Goal: Task Accomplishment & Management: Manage account settings

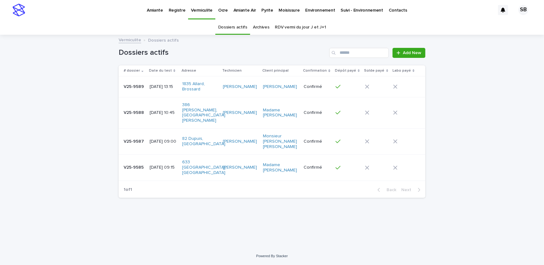
click at [266, 15] on link "Pyrite" at bounding box center [267, 9] width 17 height 19
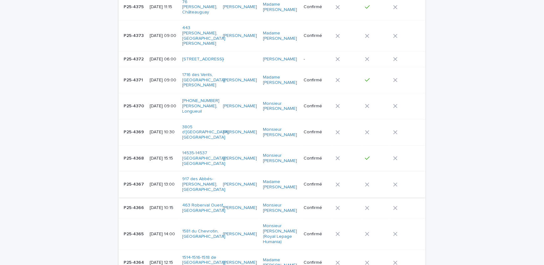
scroll to position [313, 0]
click at [138, 180] on p "P25-4367" at bounding box center [135, 183] width 22 height 7
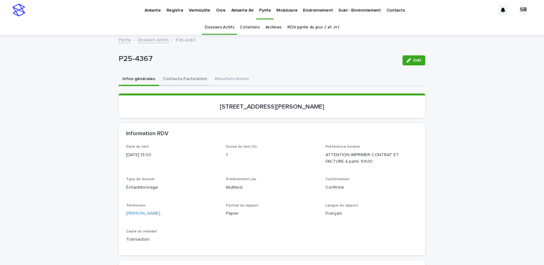
click at [191, 82] on button "Contacts-Facturation" at bounding box center [185, 79] width 52 height 13
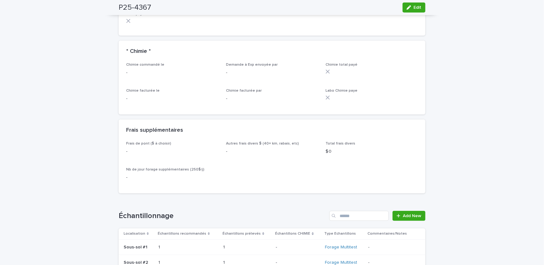
scroll to position [598, 0]
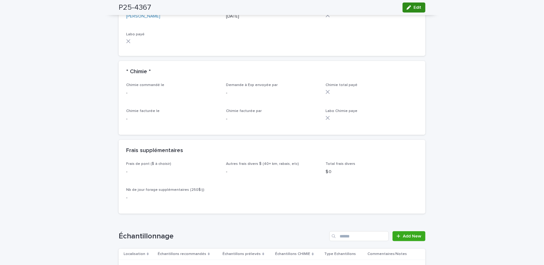
click at [414, 8] on span "Edit" at bounding box center [418, 7] width 8 height 4
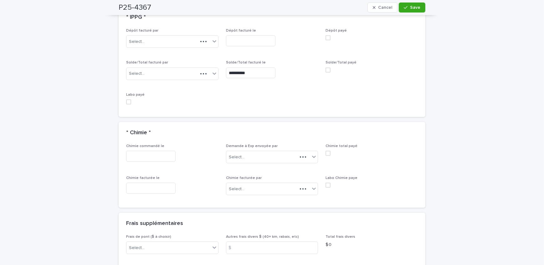
scroll to position [583, 0]
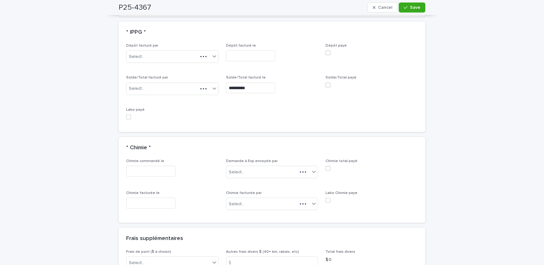
click at [327, 83] on span at bounding box center [328, 85] width 5 height 5
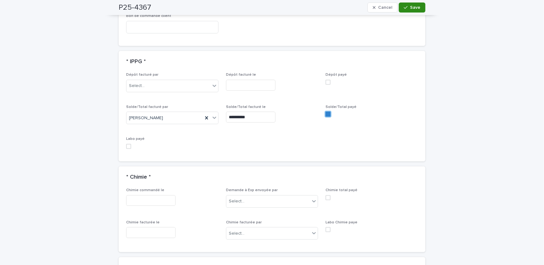
scroll to position [598, 0]
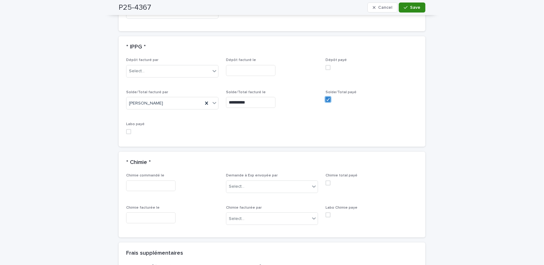
click at [413, 7] on span "Save" at bounding box center [415, 7] width 10 height 4
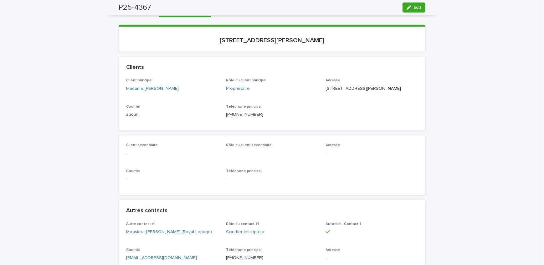
scroll to position [0, 0]
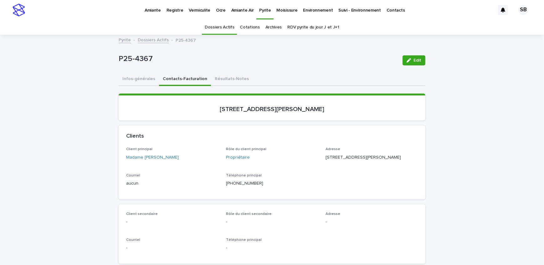
click at [148, 36] on link "Dossiers Actifs" at bounding box center [153, 39] width 31 height 7
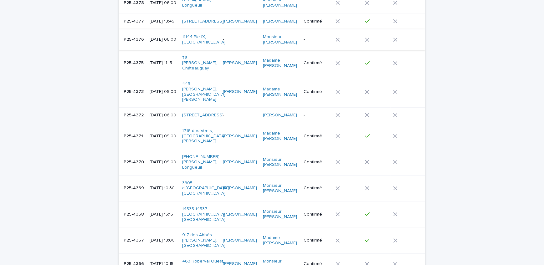
scroll to position [304, 0]
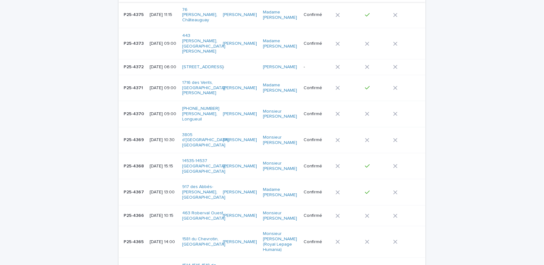
click at [139, 142] on td "P25-4369 P25-4369" at bounding box center [133, 140] width 29 height 26
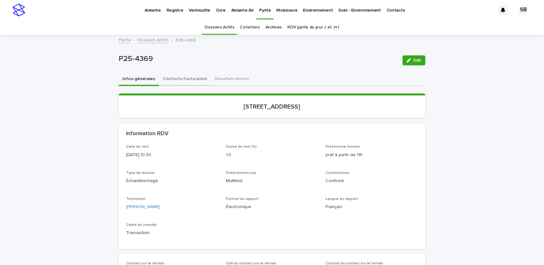
click at [172, 79] on button "Contacts-Facturation" at bounding box center [185, 79] width 52 height 13
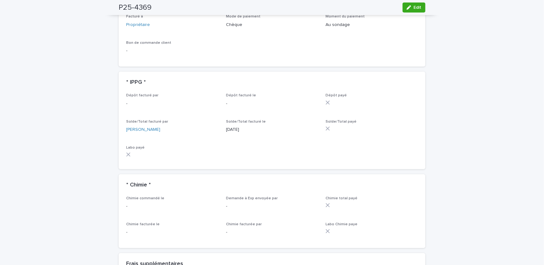
scroll to position [484, 0]
click at [416, 7] on span "Edit" at bounding box center [418, 7] width 8 height 4
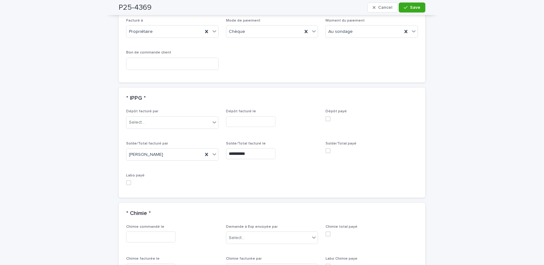
scroll to position [537, 0]
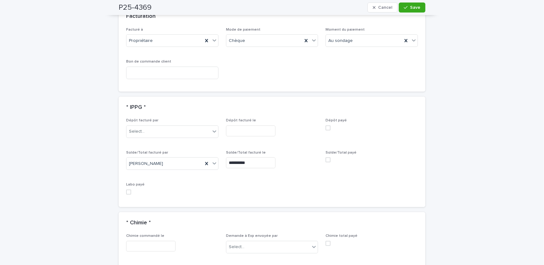
click at [326, 159] on span at bounding box center [328, 160] width 5 height 5
click at [416, 6] on span "Save" at bounding box center [415, 7] width 10 height 4
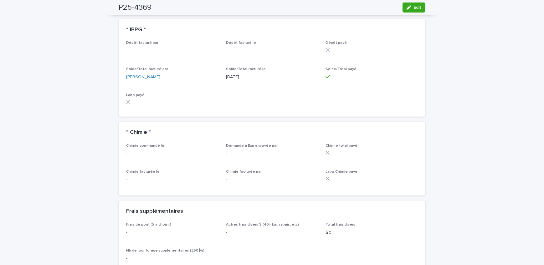
scroll to position [484, 0]
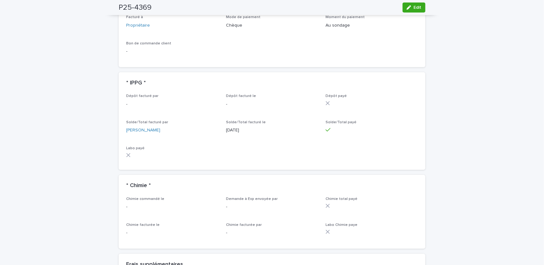
click at [97, 126] on div "Loading... Saving… Loading... Saving… P25-4369 Edit P25-4369 Edit Sorry, there …" at bounding box center [272, 166] width 544 height 1231
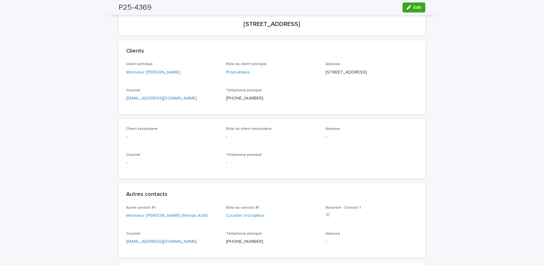
scroll to position [0, 0]
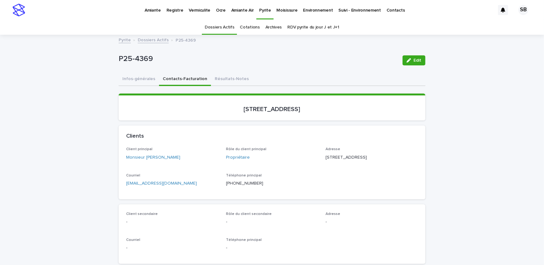
click at [192, 12] on p "Vermiculite" at bounding box center [200, 6] width 22 height 13
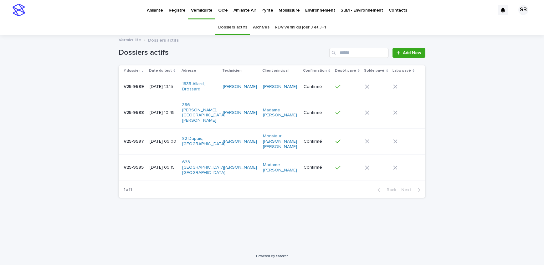
click at [137, 139] on td "V25-9587 V25-9587" at bounding box center [133, 141] width 29 height 26
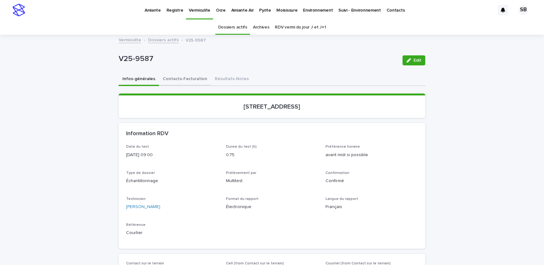
click at [184, 78] on button "Contacts-Facturation" at bounding box center [185, 79] width 52 height 13
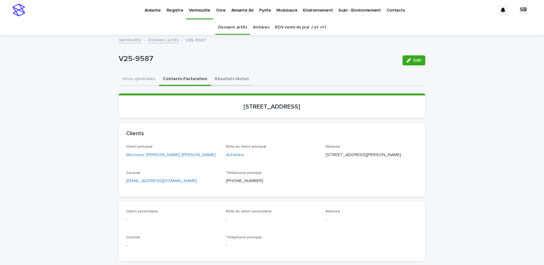
click at [232, 79] on button "Résultats-Notes" at bounding box center [232, 79] width 42 height 13
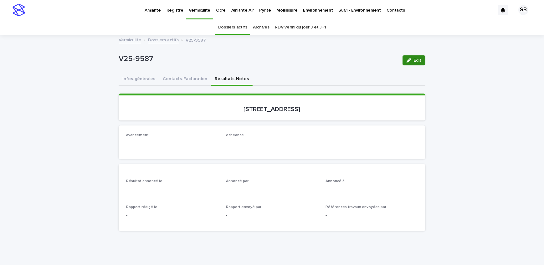
click at [417, 62] on span "Edit" at bounding box center [418, 60] width 8 height 4
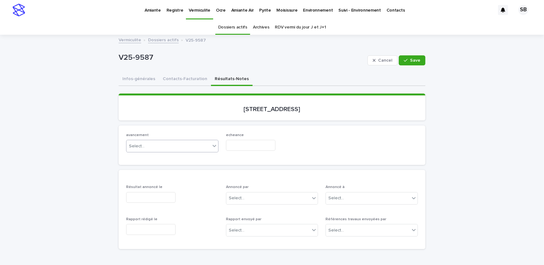
click at [146, 147] on div "Select..." at bounding box center [169, 146] width 84 height 10
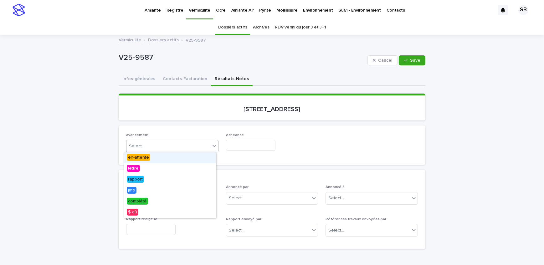
click at [153, 156] on div "en-attente" at bounding box center [170, 158] width 92 height 11
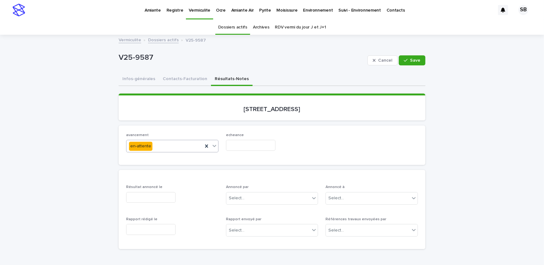
click at [240, 142] on input "text" at bounding box center [250, 145] width 49 height 11
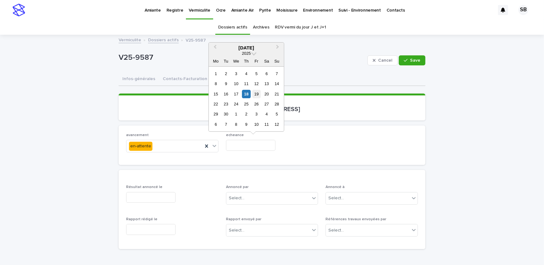
click at [256, 96] on div "19" at bounding box center [256, 94] width 8 height 8
type input "**********"
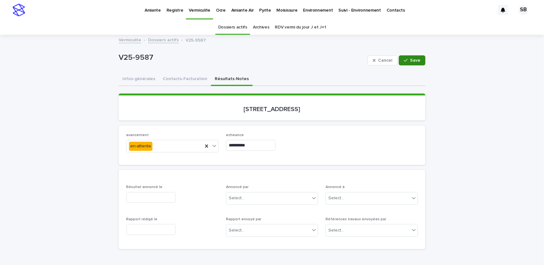
click at [412, 56] on button "Save" at bounding box center [412, 60] width 27 height 10
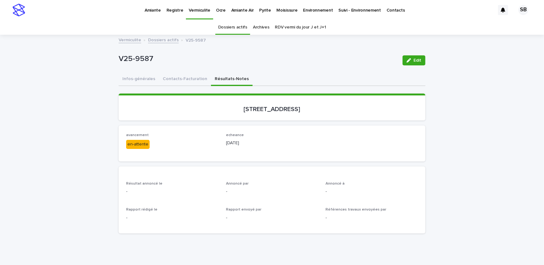
click at [151, 40] on link "Dossiers actifs" at bounding box center [163, 39] width 31 height 7
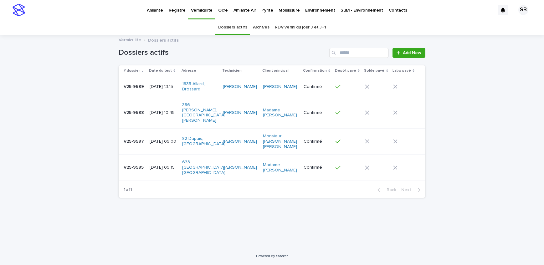
click at [140, 114] on div "V25-9588 V25-9588" at bounding box center [134, 113] width 21 height 10
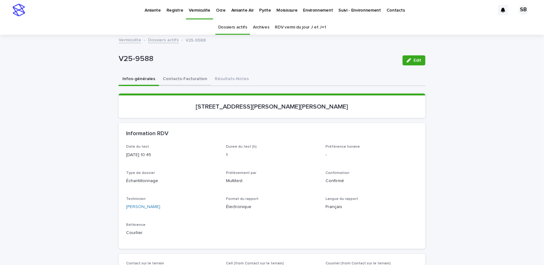
click at [180, 85] on button "Contacts-Facturation" at bounding box center [185, 79] width 52 height 13
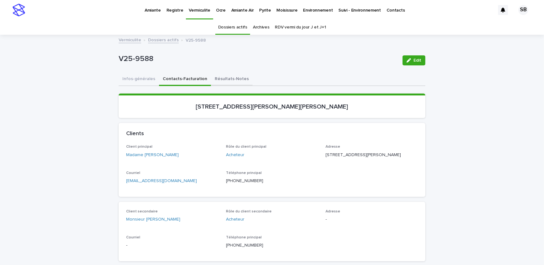
click at [222, 85] on button "Résultats-Notes" at bounding box center [232, 79] width 42 height 13
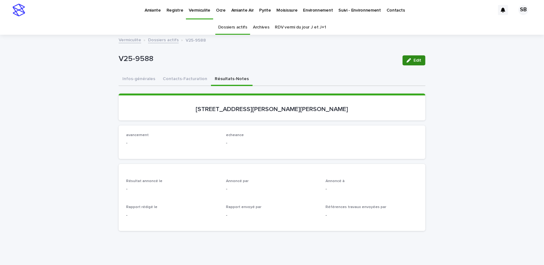
click at [413, 58] on button "Edit" at bounding box center [414, 60] width 23 height 10
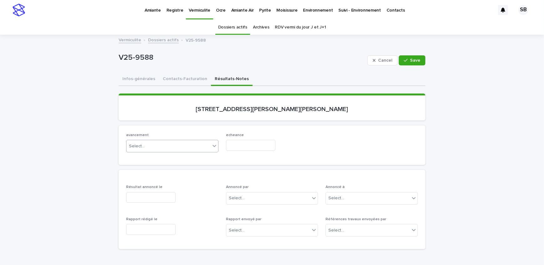
click at [155, 147] on div "Select..." at bounding box center [169, 146] width 84 height 10
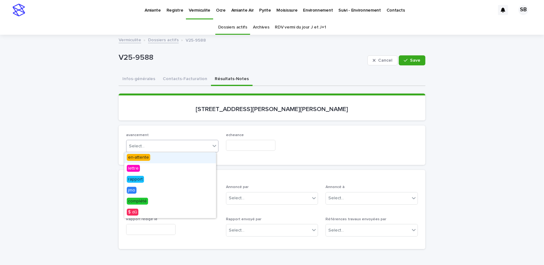
click at [153, 159] on div "en-attente" at bounding box center [170, 158] width 92 height 11
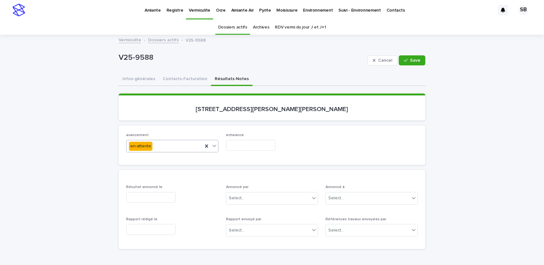
click at [270, 145] on input "text" at bounding box center [250, 145] width 49 height 11
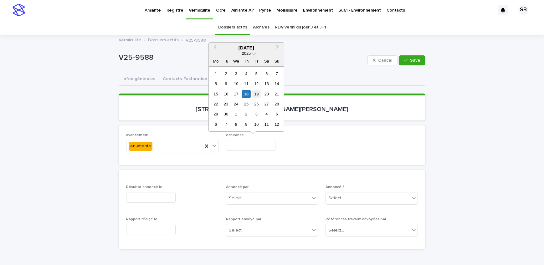
click at [259, 95] on div "19" at bounding box center [256, 94] width 8 height 8
type input "**********"
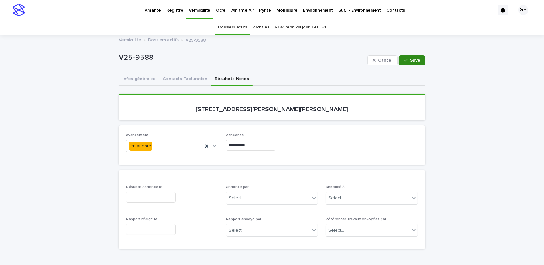
click at [418, 59] on button "Save" at bounding box center [412, 60] width 27 height 10
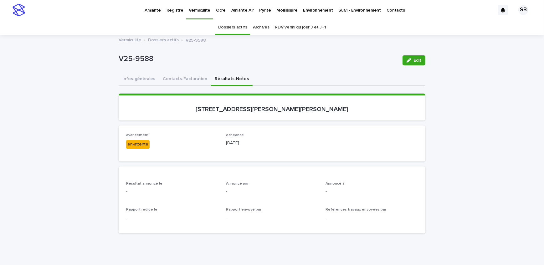
click at [155, 40] on link "Dossiers actifs" at bounding box center [163, 39] width 31 height 7
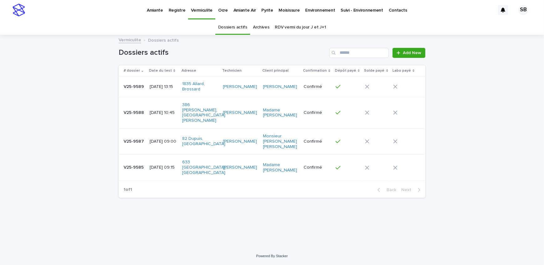
click at [144, 89] on p "V25-9589" at bounding box center [135, 86] width 22 height 7
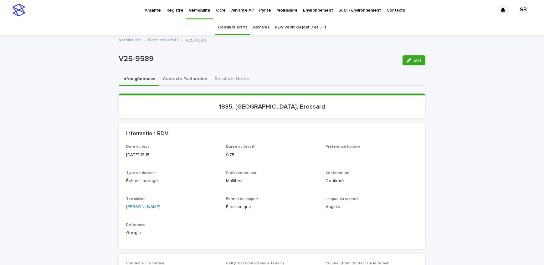
click at [182, 80] on button "Contacts-Facturation" at bounding box center [185, 79] width 52 height 13
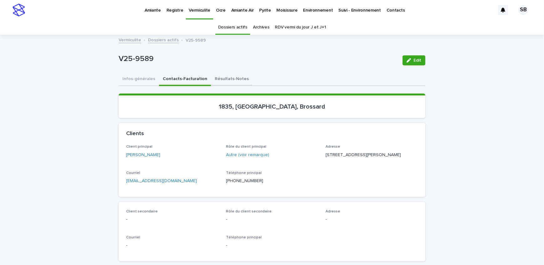
click at [220, 79] on button "Résultats-Notes" at bounding box center [232, 79] width 42 height 13
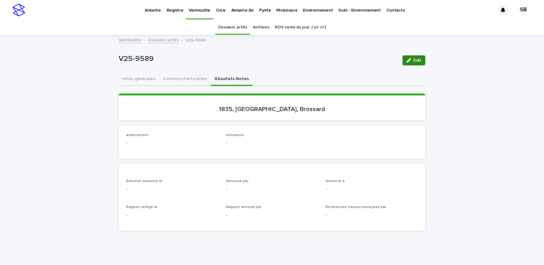
click at [414, 62] on span "Edit" at bounding box center [418, 60] width 8 height 4
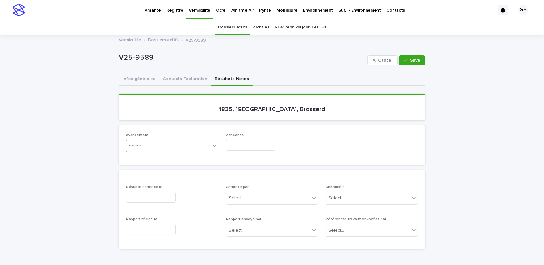
click at [158, 147] on div "Select..." at bounding box center [169, 146] width 84 height 10
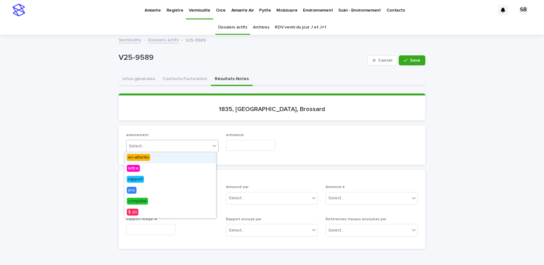
click at [157, 158] on div "en-attente" at bounding box center [170, 158] width 92 height 11
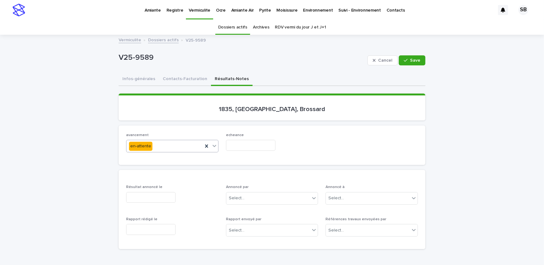
click at [242, 147] on input "text" at bounding box center [250, 145] width 49 height 11
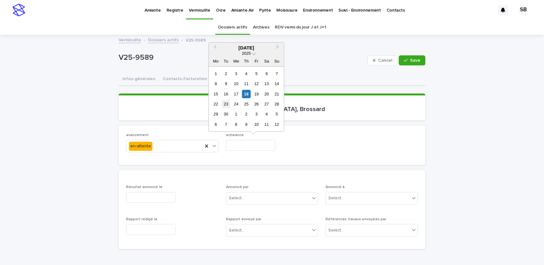
click at [229, 107] on div "23" at bounding box center [226, 104] width 8 height 8
type input "**********"
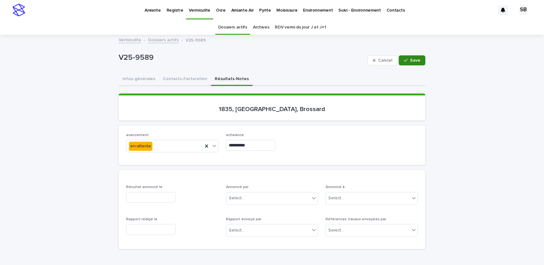
click at [408, 65] on button "Save" at bounding box center [412, 60] width 27 height 10
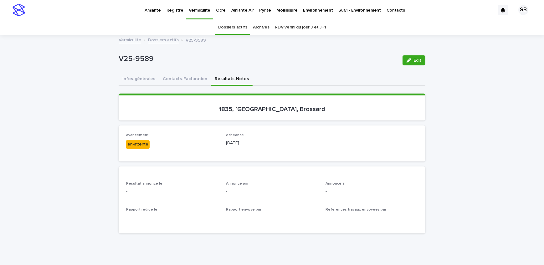
click at [153, 40] on link "Dossiers actifs" at bounding box center [163, 39] width 31 height 7
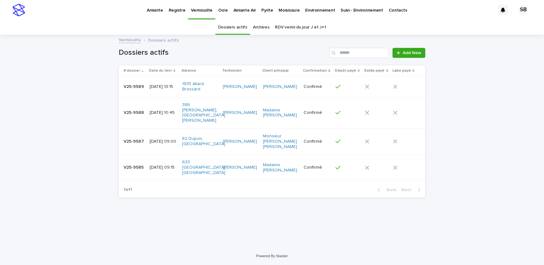
click at [90, 107] on div "Loading... Saving… Loading... Saving… Dossiers actifs Add New # dossier Date du…" at bounding box center [272, 141] width 544 height 212
click at [262, 10] on p "Pyrite" at bounding box center [268, 6] width 12 height 13
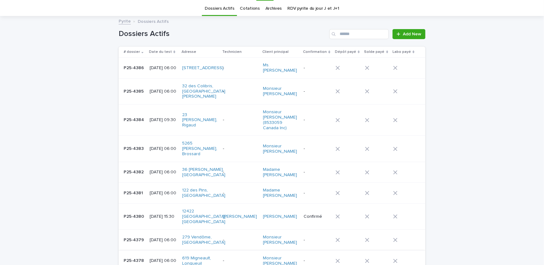
scroll to position [28, 0]
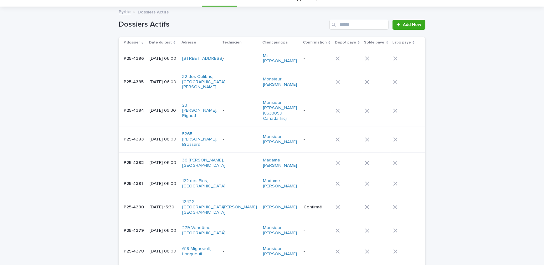
click at [143, 195] on td "P25-4381 P25-4381" at bounding box center [133, 184] width 29 height 21
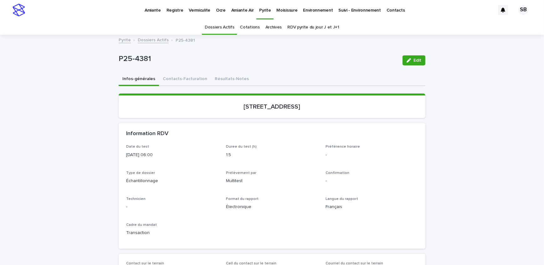
drag, startPoint x: 198, startPoint y: 111, endPoint x: 265, endPoint y: 112, distance: 66.4
click at [265, 112] on section "[STREET_ADDRESS]" at bounding box center [272, 106] width 307 height 24
copy p "[STREET_ADDRESS]"
drag, startPoint x: 158, startPoint y: 60, endPoint x: 116, endPoint y: 66, distance: 42.7
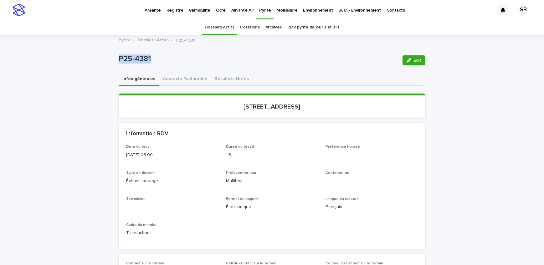
copy p "P25-4381"
click at [172, 85] on button "Contacts-Facturation" at bounding box center [185, 79] width 52 height 13
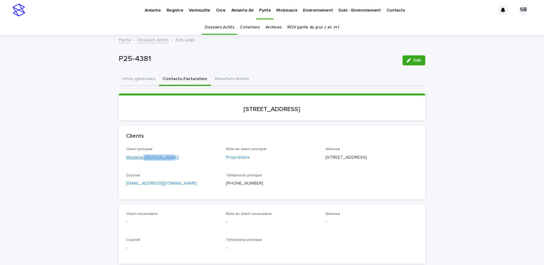
drag, startPoint x: 169, startPoint y: 160, endPoint x: 141, endPoint y: 158, distance: 28.9
click at [141, 158] on div "Client principal Madame [PERSON_NAME]" at bounding box center [172, 156] width 92 height 18
copy link "[PERSON_NAME]"
drag, startPoint x: 364, startPoint y: 156, endPoint x: 322, endPoint y: 156, distance: 41.7
click at [322, 156] on div "Client principal Madame [PERSON_NAME] Rôle du client principal Propriétaire Adr…" at bounding box center [272, 169] width 292 height 44
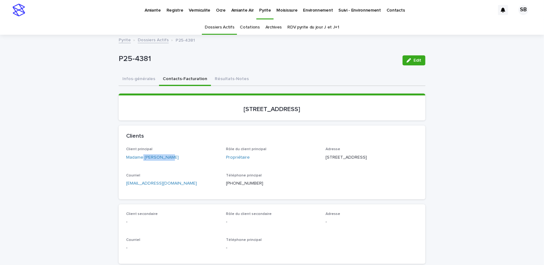
copy p "[STREET_ADDRESS]"
drag, startPoint x: 377, startPoint y: 163, endPoint x: 319, endPoint y: 163, distance: 58.3
click at [326, 161] on p "[STREET_ADDRESS]" at bounding box center [372, 157] width 92 height 7
copy p "[GEOGRAPHIC_DATA]"
drag, startPoint x: 397, startPoint y: 167, endPoint x: 379, endPoint y: 171, distance: 18.7
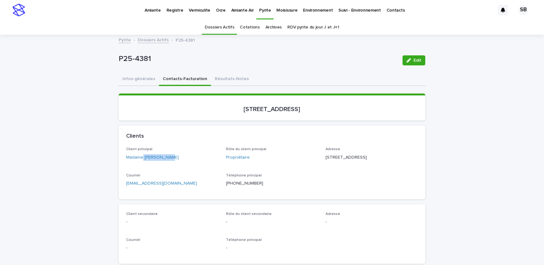
click at [379, 166] on div "Adresse [STREET_ADDRESS]" at bounding box center [372, 156] width 92 height 18
copy p "J2W 2Z3"
drag, startPoint x: 329, startPoint y: 111, endPoint x: 202, endPoint y: 115, distance: 127.3
click at [202, 115] on section "[STREET_ADDRESS]" at bounding box center [272, 107] width 307 height 27
copy p "[STREET_ADDRESS]"
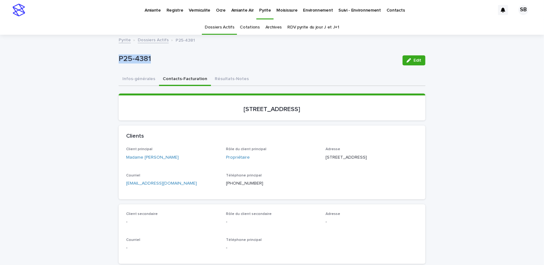
drag, startPoint x: 160, startPoint y: 65, endPoint x: 114, endPoint y: 69, distance: 46.1
copy p "P25-4381"
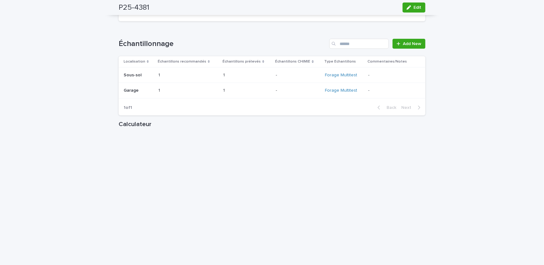
scroll to position [712, 0]
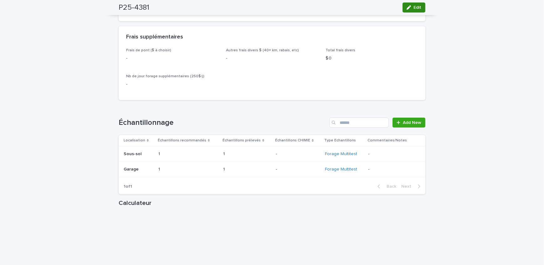
click at [419, 8] on span "Edit" at bounding box center [418, 7] width 8 height 4
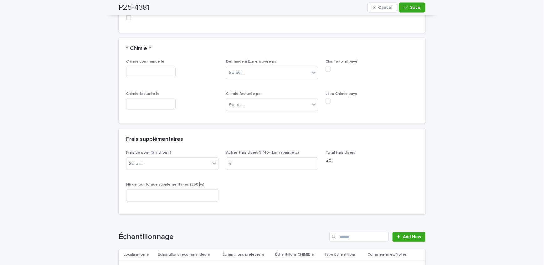
scroll to position [655, 0]
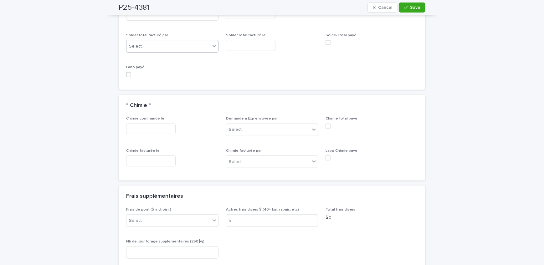
click at [148, 47] on div "Select..." at bounding box center [169, 46] width 84 height 10
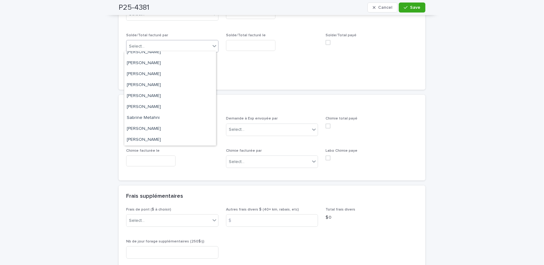
scroll to position [81, 0]
click at [165, 97] on div "[PERSON_NAME]" at bounding box center [170, 96] width 92 height 11
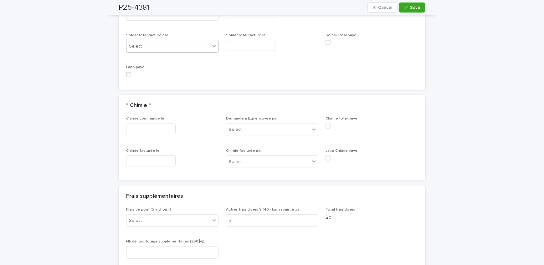
click at [263, 48] on input "text" at bounding box center [250, 45] width 49 height 11
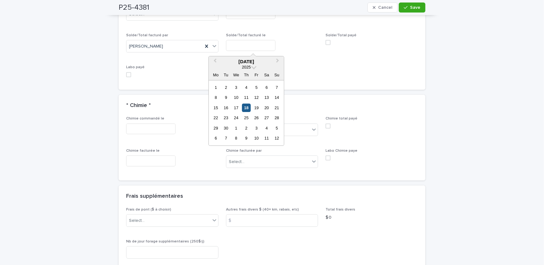
click at [247, 105] on div "18" at bounding box center [246, 108] width 8 height 8
type input "**********"
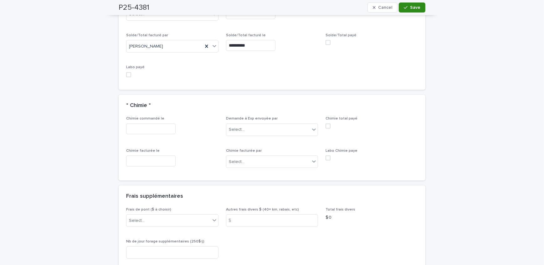
click at [409, 3] on button "Save" at bounding box center [412, 8] width 27 height 10
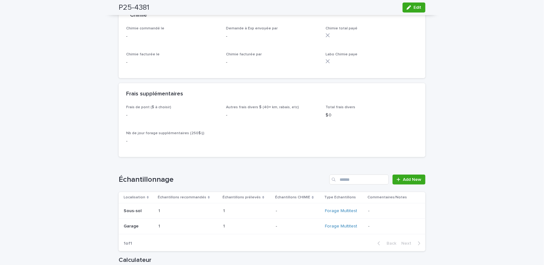
scroll to position [601, 0]
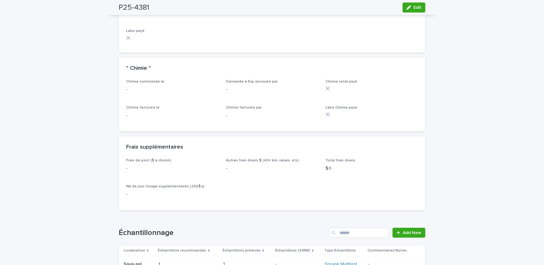
drag, startPoint x: 113, startPoint y: 110, endPoint x: 115, endPoint y: 112, distance: 3.4
click at [113, 110] on div "Loading... Saving… Loading... Saving… P25-4381 Edit P25-4381 Edit Sorry, there …" at bounding box center [272, 49] width 544 height 1231
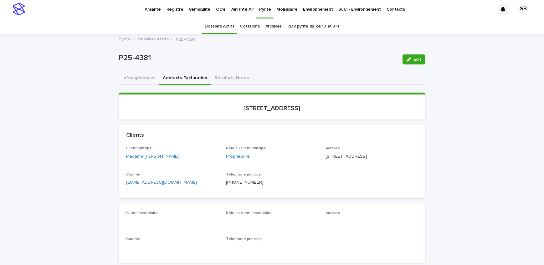
scroll to position [0, 0]
click at [156, 40] on link "Dossiers Actifs" at bounding box center [153, 39] width 31 height 7
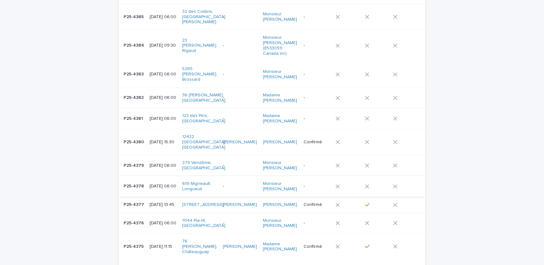
scroll to position [105, 0]
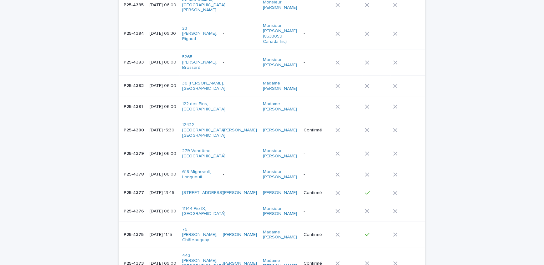
click at [150, 177] on p "[DATE] 06:00" at bounding box center [164, 174] width 28 height 5
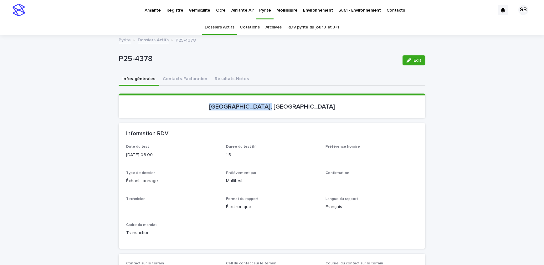
drag, startPoint x: 216, startPoint y: 114, endPoint x: 280, endPoint y: 114, distance: 63.3
click at [280, 114] on section "[GEOGRAPHIC_DATA], [GEOGRAPHIC_DATA]" at bounding box center [272, 106] width 307 height 24
copy p "[STREET_ADDRESS]"
drag, startPoint x: 166, startPoint y: 57, endPoint x: 105, endPoint y: 63, distance: 62.0
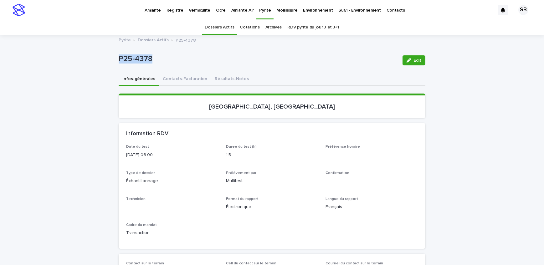
copy p "P25-4378"
click at [168, 78] on button "Contacts-Facturation" at bounding box center [185, 79] width 52 height 13
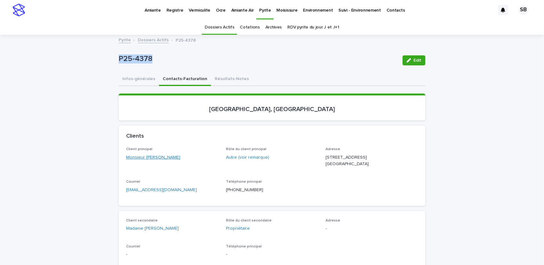
drag, startPoint x: 187, startPoint y: 158, endPoint x: 143, endPoint y: 159, distance: 44.8
click at [143, 159] on div "Monsieur [PERSON_NAME]" at bounding box center [172, 157] width 92 height 7
drag, startPoint x: 345, startPoint y: 157, endPoint x: 325, endPoint y: 156, distance: 19.8
click at [326, 156] on p "[STREET_ADDRESS] [GEOGRAPHIC_DATA]" at bounding box center [372, 160] width 92 height 13
drag, startPoint x: 351, startPoint y: 162, endPoint x: 324, endPoint y: 163, distance: 26.9
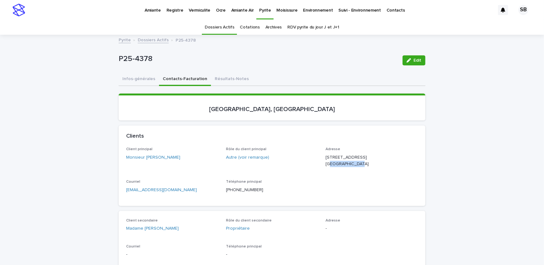
click at [326, 163] on p "[STREET_ADDRESS] [GEOGRAPHIC_DATA]" at bounding box center [372, 160] width 92 height 13
drag, startPoint x: 364, startPoint y: 166, endPoint x: 352, endPoint y: 166, distance: 11.6
click at [352, 166] on p "[STREET_ADDRESS] [GEOGRAPHIC_DATA]" at bounding box center [372, 160] width 92 height 13
drag, startPoint x: 314, startPoint y: 112, endPoint x: 227, endPoint y: 114, distance: 87.1
click at [227, 114] on section "[GEOGRAPHIC_DATA], [GEOGRAPHIC_DATA]" at bounding box center [272, 107] width 307 height 27
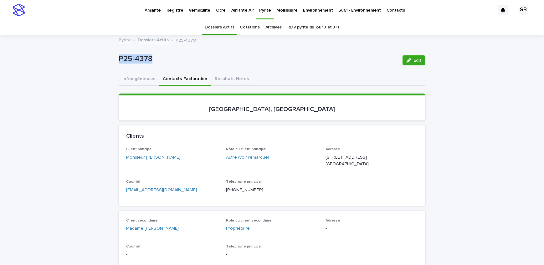
drag, startPoint x: 138, startPoint y: 63, endPoint x: 117, endPoint y: 67, distance: 21.4
click at [119, 67] on div "P25-4378 Edit" at bounding box center [272, 60] width 307 height 25
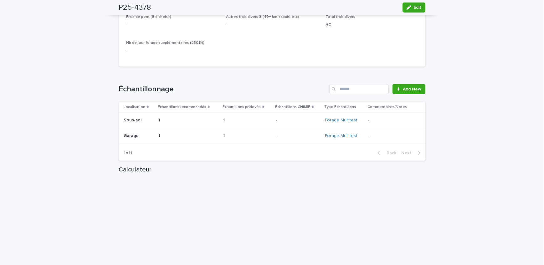
scroll to position [712, 0]
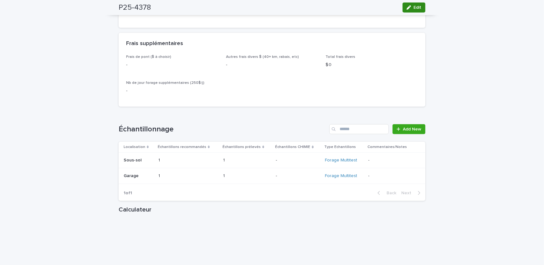
click at [403, 10] on button "Edit" at bounding box center [414, 8] width 23 height 10
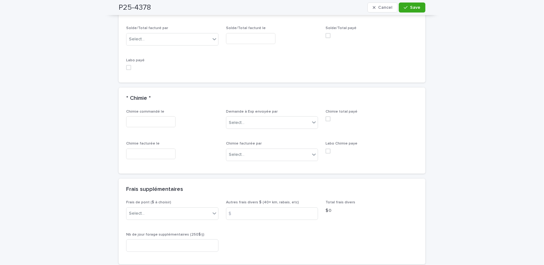
scroll to position [640, 0]
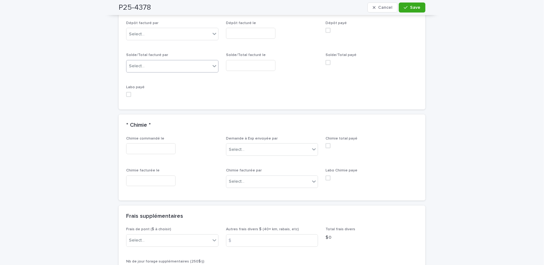
click at [167, 67] on div "Select..." at bounding box center [169, 66] width 84 height 10
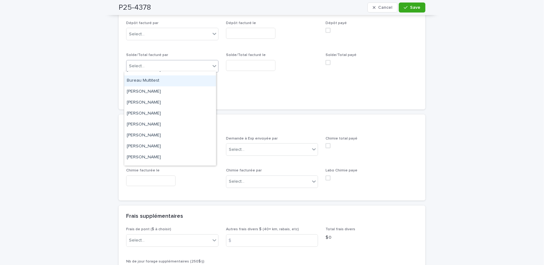
scroll to position [81, 0]
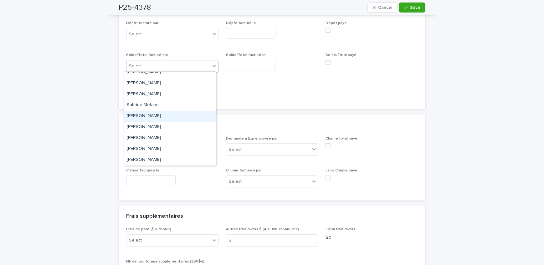
click at [182, 116] on div "[PERSON_NAME]" at bounding box center [170, 116] width 92 height 11
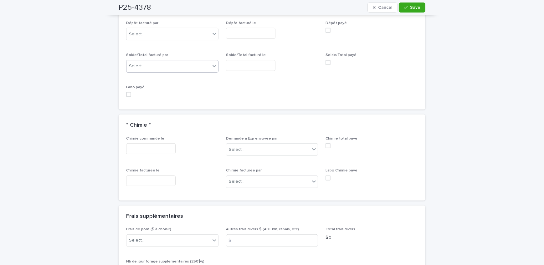
click at [265, 65] on input "text" at bounding box center [250, 65] width 49 height 11
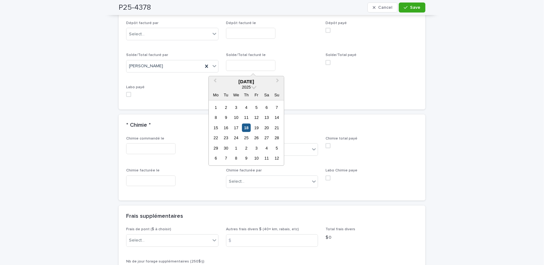
click at [248, 127] on div "18" at bounding box center [246, 128] width 8 height 8
type input "**********"
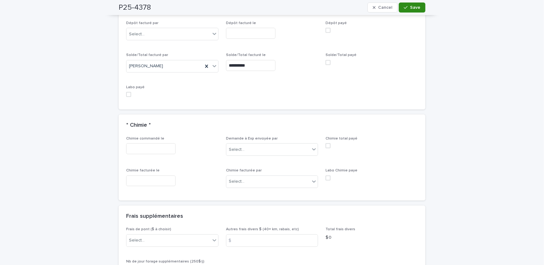
click at [407, 11] on button "Save" at bounding box center [412, 8] width 27 height 10
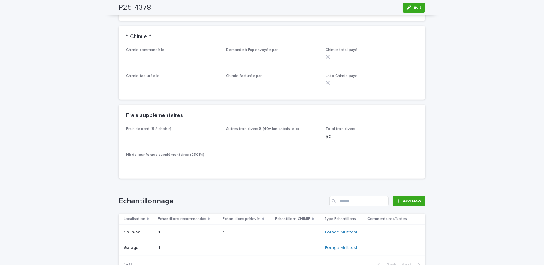
scroll to position [584, 0]
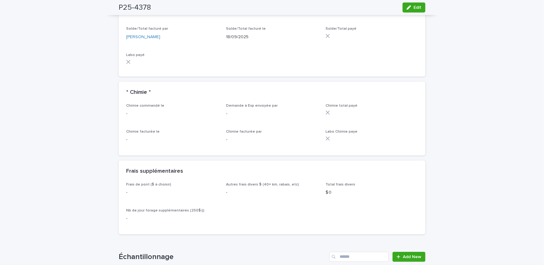
click at [72, 108] on div "Loading... Saving… Loading... Saving… P25-4378 Edit P25-4378 Edit Sorry, there …" at bounding box center [272, 70] width 544 height 1237
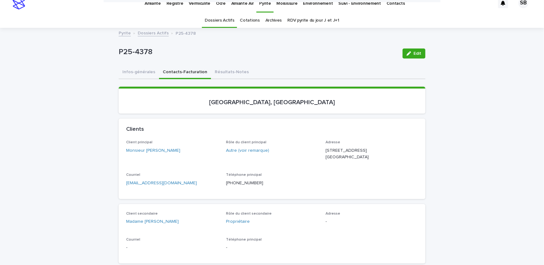
scroll to position [0, 0]
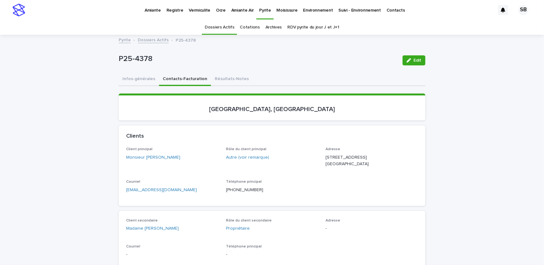
click at [150, 41] on link "Dossiers Actifs" at bounding box center [153, 39] width 31 height 7
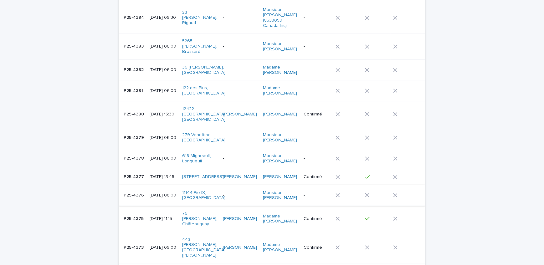
scroll to position [134, 0]
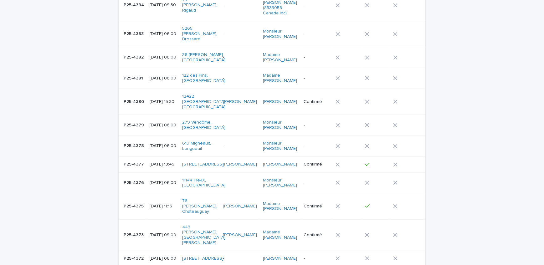
click at [153, 186] on p "[DATE] 06:00" at bounding box center [164, 182] width 28 height 5
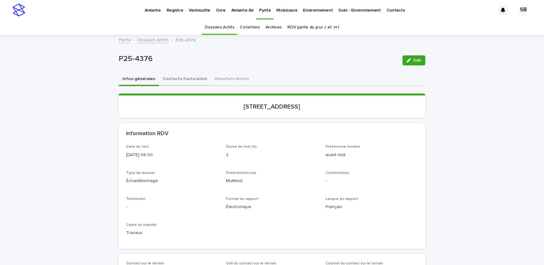
click at [188, 83] on button "Contacts-Facturation" at bounding box center [185, 79] width 52 height 13
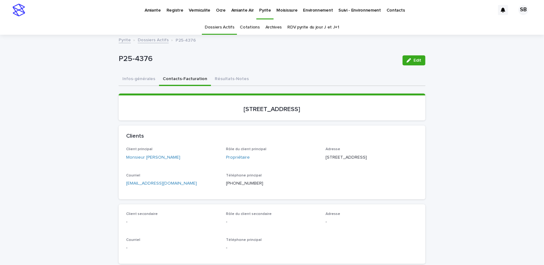
drag, startPoint x: 224, startPoint y: 116, endPoint x: 287, endPoint y: 115, distance: 63.0
click at [287, 115] on section "[STREET_ADDRESS]" at bounding box center [272, 107] width 307 height 27
drag, startPoint x: 153, startPoint y: 64, endPoint x: 108, endPoint y: 71, distance: 45.1
drag, startPoint x: 176, startPoint y: 164, endPoint x: 142, endPoint y: 163, distance: 33.9
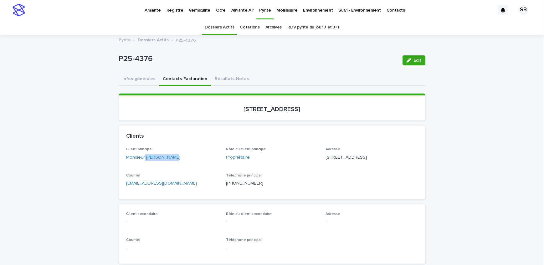
click at [142, 163] on div "Client principal Monsieur [PERSON_NAME]" at bounding box center [172, 156] width 92 height 18
drag, startPoint x: 363, startPoint y: 157, endPoint x: 323, endPoint y: 153, distance: 40.0
click at [323, 153] on div "Client principal Monsieur [PERSON_NAME] Rôle du client principal Propriétaire A…" at bounding box center [272, 169] width 292 height 44
drag, startPoint x: 341, startPoint y: 165, endPoint x: 324, endPoint y: 168, distance: 17.8
click at [326, 166] on div "Adresse [STREET_ADDRESS]" at bounding box center [372, 156] width 92 height 18
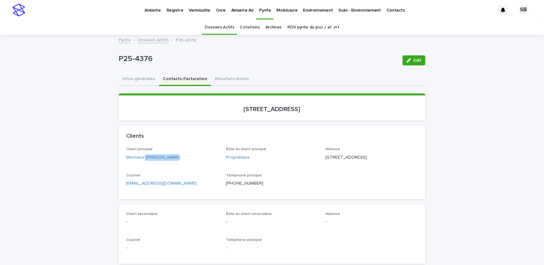
drag, startPoint x: 368, startPoint y: 168, endPoint x: 343, endPoint y: 169, distance: 25.4
click at [343, 166] on div "Adresse [STREET_ADDRESS]" at bounding box center [372, 156] width 92 height 18
drag, startPoint x: 316, startPoint y: 107, endPoint x: 65, endPoint y: 80, distance: 252.7
click at [225, 111] on p "[STREET_ADDRESS]" at bounding box center [272, 110] width 292 height 8
drag, startPoint x: 150, startPoint y: 57, endPoint x: 112, endPoint y: 58, distance: 38.2
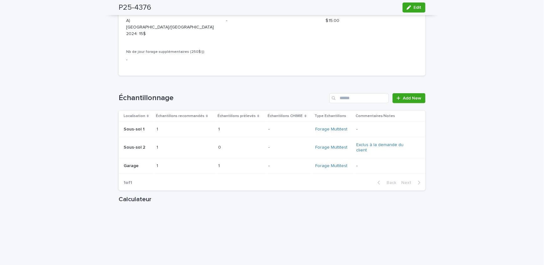
scroll to position [683, 0]
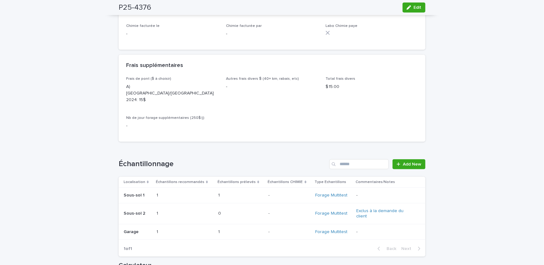
drag, startPoint x: 413, startPoint y: 8, endPoint x: 190, endPoint y: 99, distance: 240.8
click at [414, 8] on span "Edit" at bounding box center [418, 7] width 8 height 4
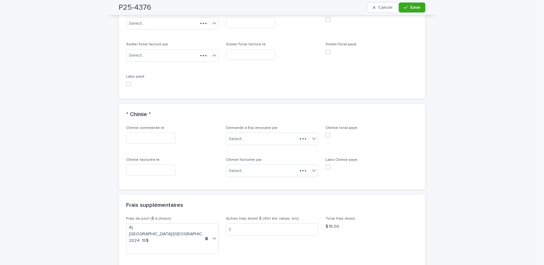
scroll to position [604, 0]
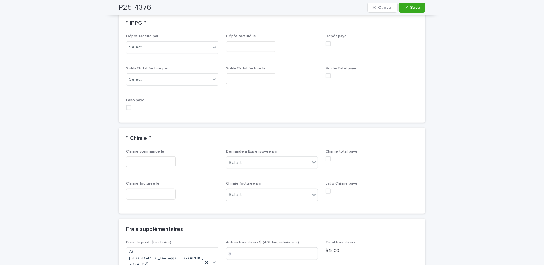
click at [161, 85] on div "Solde/Total facturé par Select..." at bounding box center [172, 78] width 92 height 24
click at [161, 82] on div "Select..." at bounding box center [169, 80] width 84 height 10
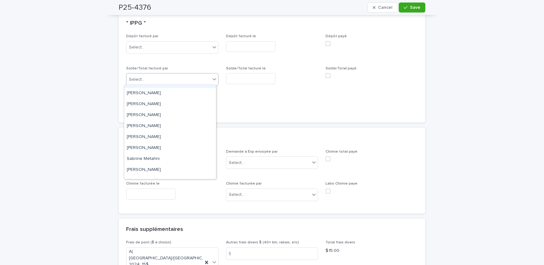
scroll to position [81, 0]
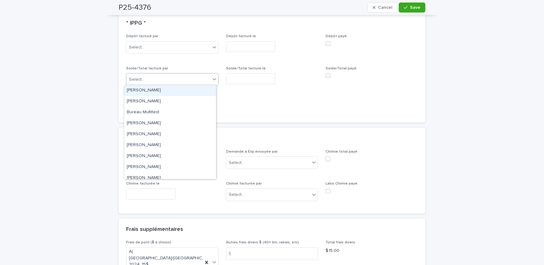
click at [175, 81] on div "Select..." at bounding box center [169, 80] width 84 height 10
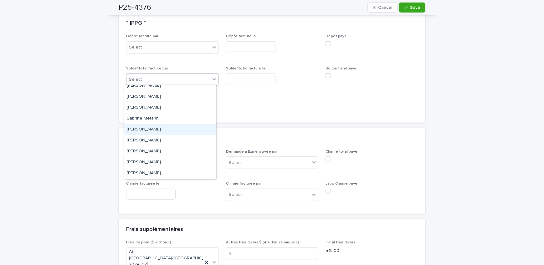
click at [152, 130] on div "[PERSON_NAME]" at bounding box center [170, 129] width 92 height 11
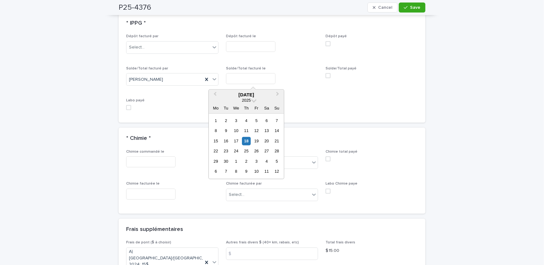
click at [240, 79] on input "text" at bounding box center [250, 78] width 49 height 11
click at [247, 140] on div "18" at bounding box center [246, 141] width 8 height 8
type input "**********"
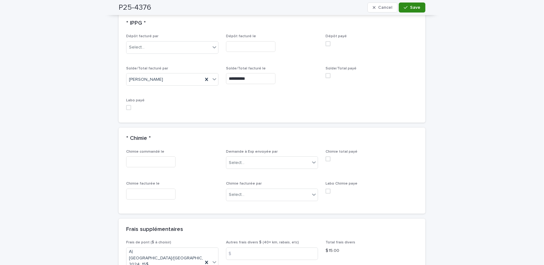
click at [407, 8] on div "button" at bounding box center [407, 7] width 6 height 4
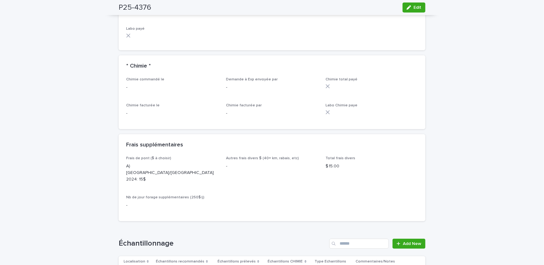
scroll to position [556, 0]
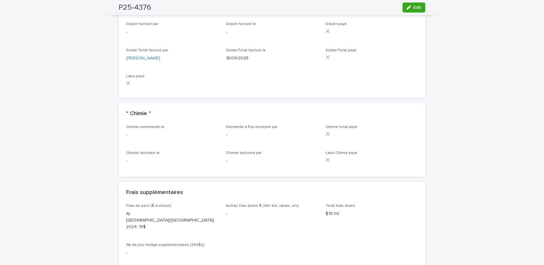
click at [101, 110] on div "Loading... Saving… Loading... Saving… P25-4376 Edit P25-4376 Edit Sorry, there …" at bounding box center [272, 111] width 544 height 1264
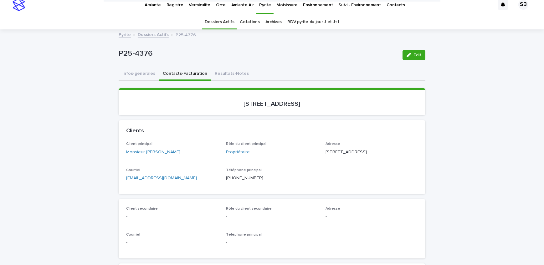
scroll to position [0, 0]
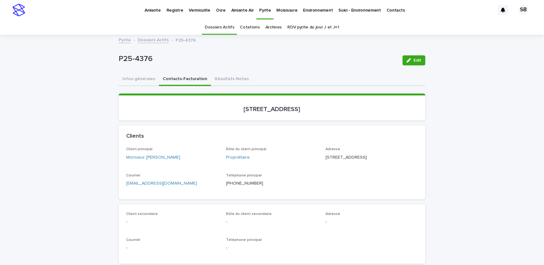
click at [148, 40] on link "Dossiers Actifs" at bounding box center [153, 39] width 31 height 7
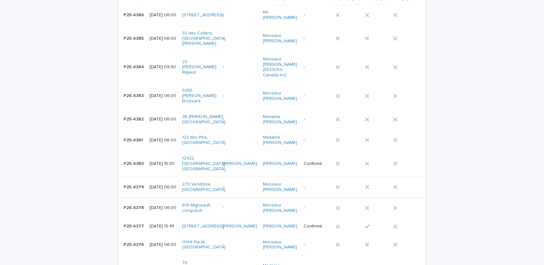
scroll to position [77, 0]
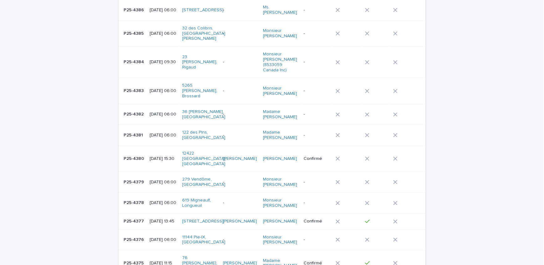
click at [140, 188] on div "P25-4379 P25-4379" at bounding box center [134, 182] width 21 height 10
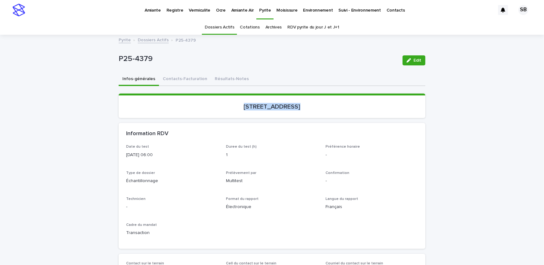
drag, startPoint x: 221, startPoint y: 110, endPoint x: 280, endPoint y: 119, distance: 59.5
click at [280, 119] on div "Loading... Saving… [STREET_ADDRESS]" at bounding box center [272, 108] width 307 height 29
drag, startPoint x: 154, startPoint y: 66, endPoint x: 115, endPoint y: 67, distance: 39.2
click at [194, 77] on button "Contacts-Facturation" at bounding box center [185, 79] width 52 height 13
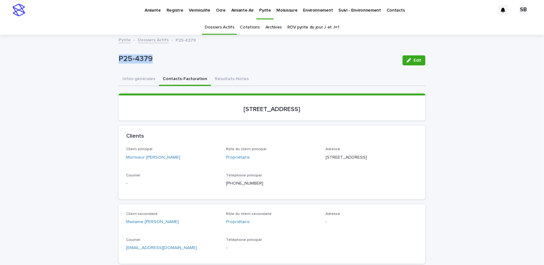
drag, startPoint x: 184, startPoint y: 160, endPoint x: 143, endPoint y: 160, distance: 41.0
click at [143, 160] on div "Client principal Monsieur [PERSON_NAME]" at bounding box center [172, 156] width 92 height 18
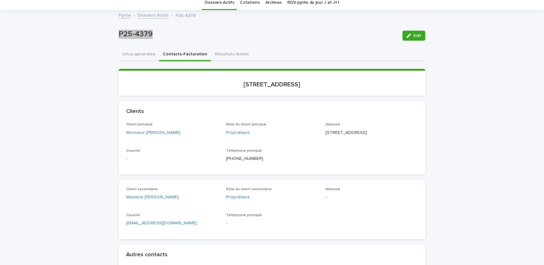
scroll to position [57, 0]
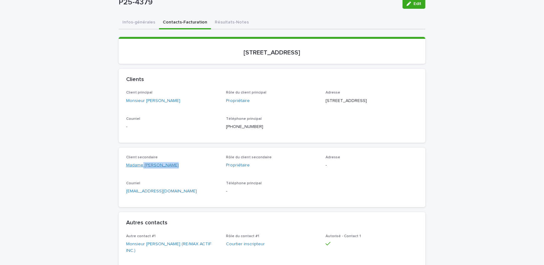
drag, startPoint x: 170, startPoint y: 174, endPoint x: 141, endPoint y: 172, distance: 29.2
click at [141, 169] on div "Madame [PERSON_NAME]" at bounding box center [172, 165] width 92 height 7
drag, startPoint x: 348, startPoint y: 99, endPoint x: 323, endPoint y: 100, distance: 25.1
click at [323, 100] on div "Client principal Monsieur [PERSON_NAME] Rôle du client principal Propriétaire A…" at bounding box center [272, 113] width 292 height 44
drag, startPoint x: 350, startPoint y: 107, endPoint x: 322, endPoint y: 113, distance: 28.4
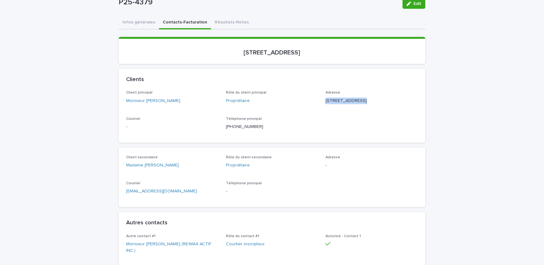
click at [322, 113] on div "Client principal Monsieur [PERSON_NAME] Rôle du client principal Propriétaire A…" at bounding box center [272, 113] width 292 height 44
drag, startPoint x: 367, startPoint y: 117, endPoint x: 351, endPoint y: 121, distance: 16.3
click at [351, 121] on div "Client principal Monsieur [PERSON_NAME] Rôle du client principal Propriétaire A…" at bounding box center [272, 113] width 292 height 44
drag, startPoint x: 316, startPoint y: 55, endPoint x: 222, endPoint y: 58, distance: 94.0
click at [222, 58] on section "[STREET_ADDRESS]" at bounding box center [272, 50] width 307 height 27
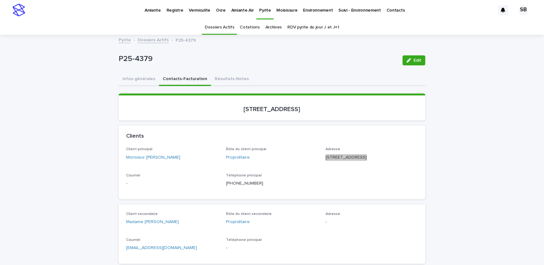
scroll to position [0, 0]
drag, startPoint x: 157, startPoint y: 64, endPoint x: 114, endPoint y: 69, distance: 43.4
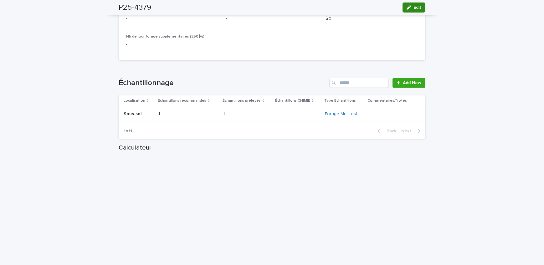
scroll to position [712, 0]
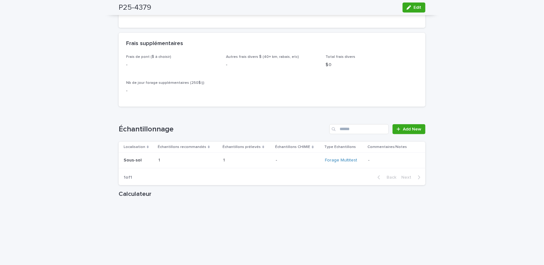
drag, startPoint x: 412, startPoint y: 9, endPoint x: 200, endPoint y: 80, distance: 223.6
click at [414, 9] on span "Edit" at bounding box center [418, 7] width 8 height 4
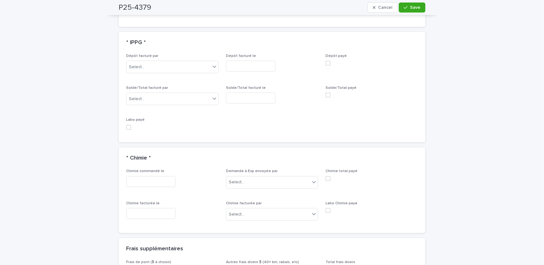
scroll to position [618, 0]
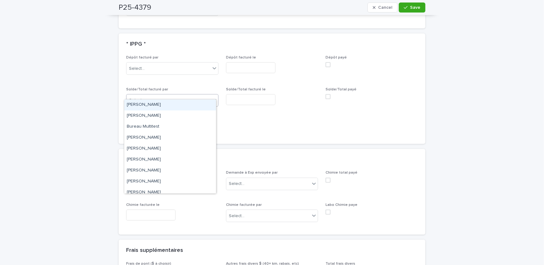
click at [177, 96] on div "Select..." at bounding box center [169, 101] width 84 height 10
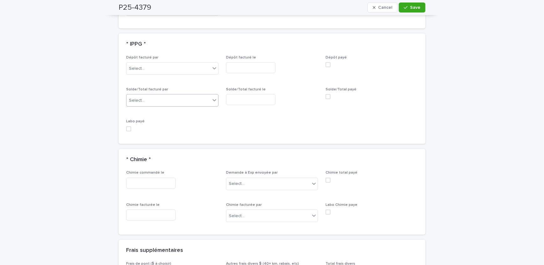
click at [266, 94] on input "text" at bounding box center [250, 99] width 49 height 11
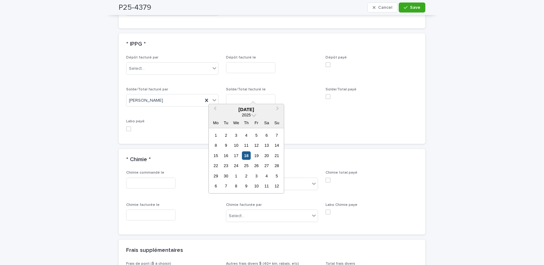
click at [247, 154] on div "18" at bounding box center [246, 156] width 8 height 8
type input "**********"
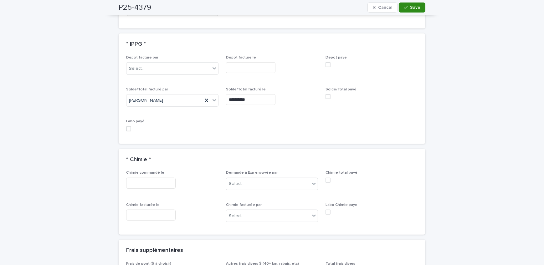
click at [407, 7] on div "button" at bounding box center [407, 7] width 6 height 4
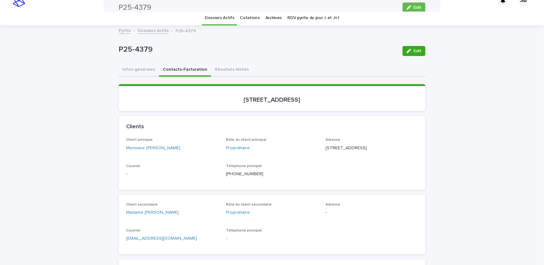
scroll to position [0, 0]
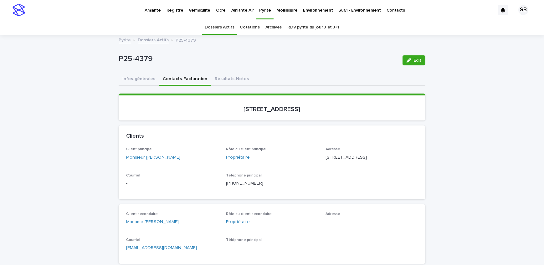
click at [148, 37] on link "Dossiers Actifs" at bounding box center [153, 39] width 31 height 7
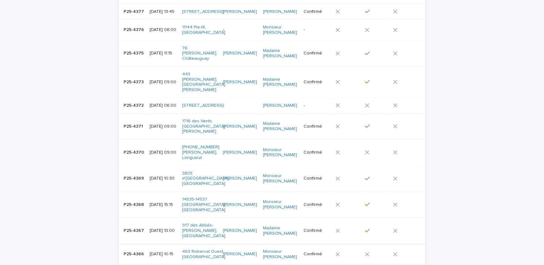
scroll to position [313, 0]
click at [159, 252] on p "[DATE] 10:15" at bounding box center [164, 254] width 28 height 5
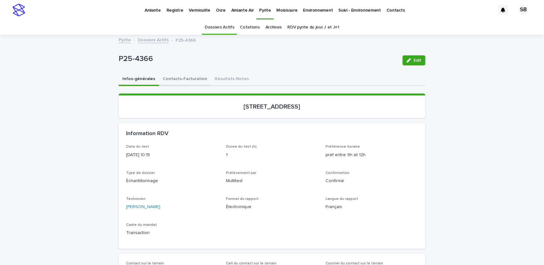
click at [195, 82] on button "Contacts-Facturation" at bounding box center [185, 79] width 52 height 13
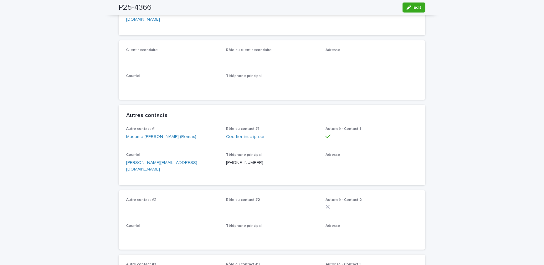
scroll to position [57, 0]
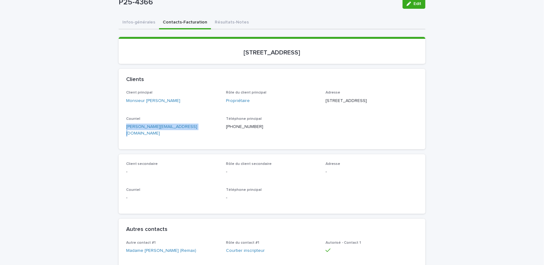
drag, startPoint x: 187, startPoint y: 138, endPoint x: 122, endPoint y: 142, distance: 64.7
click at [122, 142] on div "Client principal Monsieur [PERSON_NAME] Rôle du client principal Propriétaire A…" at bounding box center [272, 120] width 307 height 59
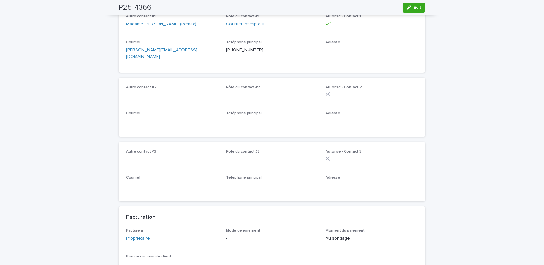
scroll to position [370, 0]
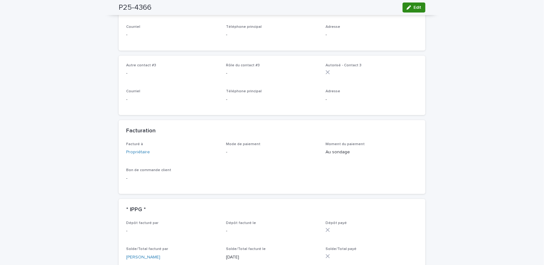
click at [419, 10] on button "Edit" at bounding box center [414, 8] width 23 height 10
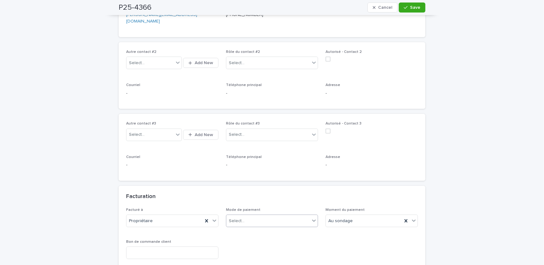
click at [262, 216] on div "Select..." at bounding box center [268, 221] width 84 height 10
click at [258, 216] on div "Crédit" at bounding box center [270, 212] width 92 height 11
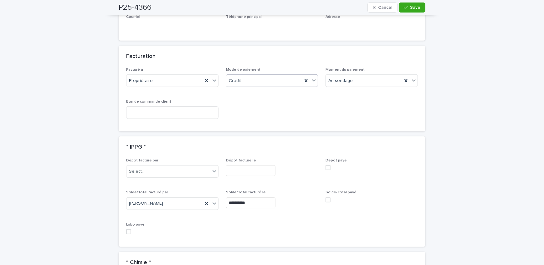
scroll to position [512, 0]
click at [328, 195] on span at bounding box center [328, 197] width 5 height 5
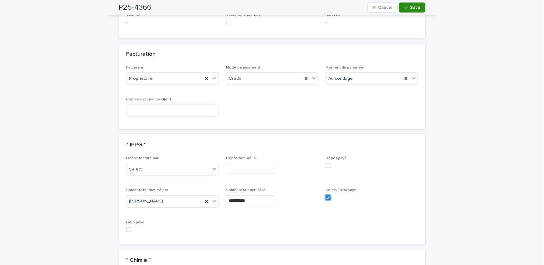
click at [416, 7] on span "Save" at bounding box center [415, 7] width 10 height 4
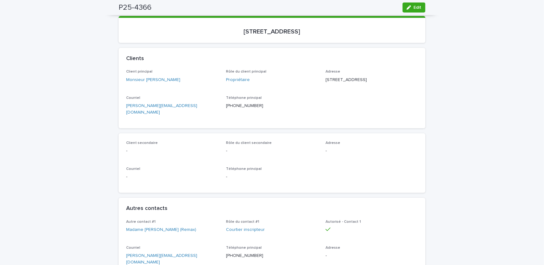
scroll to position [0, 0]
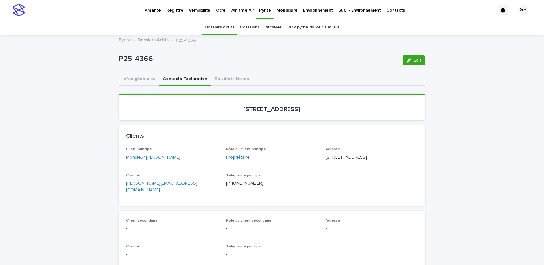
click at [159, 38] on link "Dossiers Actifs" at bounding box center [153, 39] width 31 height 7
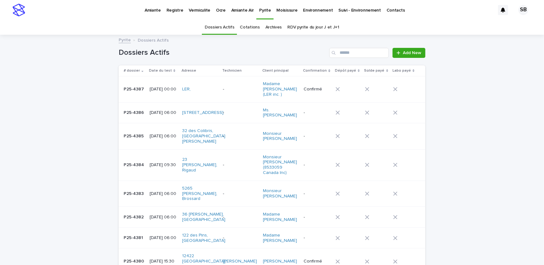
click at [201, 11] on p "Vermiculite" at bounding box center [200, 6] width 22 height 13
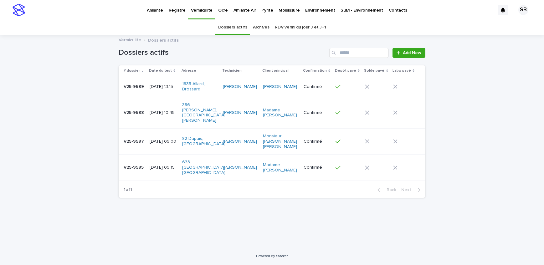
click at [265, 30] on link "Archives" at bounding box center [261, 27] width 17 height 15
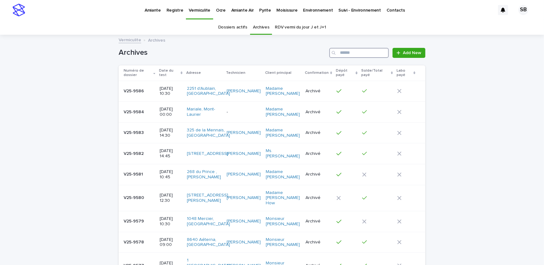
click at [352, 50] on input "Search" at bounding box center [360, 53] width 60 height 10
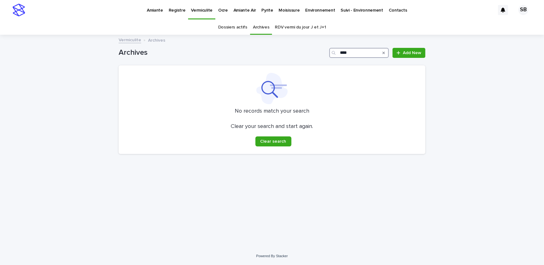
click at [345, 53] on input "****" at bounding box center [360, 53] width 60 height 10
type input "****"
click at [383, 53] on icon "Search" at bounding box center [384, 53] width 3 height 4
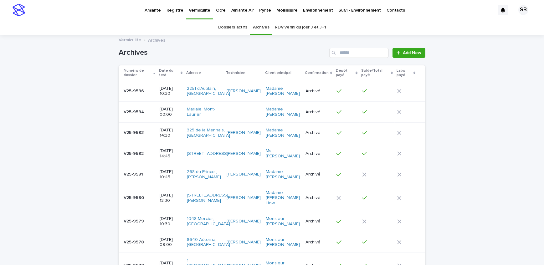
click at [260, 14] on link "Pyrite" at bounding box center [265, 9] width 17 height 19
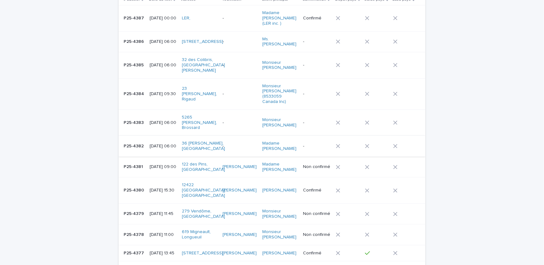
scroll to position [85, 0]
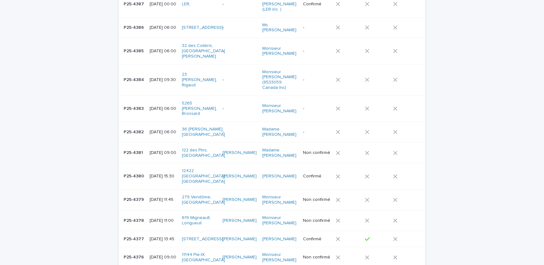
click at [135, 156] on p "P25-4381" at bounding box center [134, 152] width 21 height 7
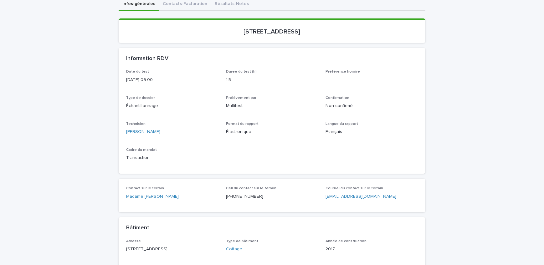
scroll to position [85, 0]
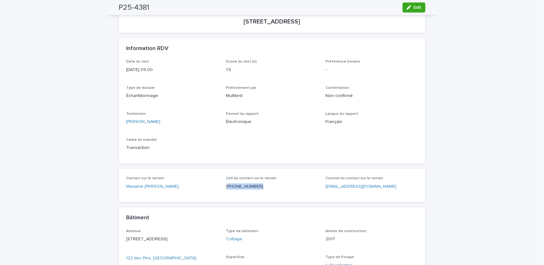
drag, startPoint x: 240, startPoint y: 191, endPoint x: 225, endPoint y: 189, distance: 15.2
click at [226, 189] on div "Cell du contact sur le terrain [PHONE_NUMBER]" at bounding box center [272, 185] width 92 height 18
click at [414, 6] on span "Edit" at bounding box center [418, 7] width 8 height 4
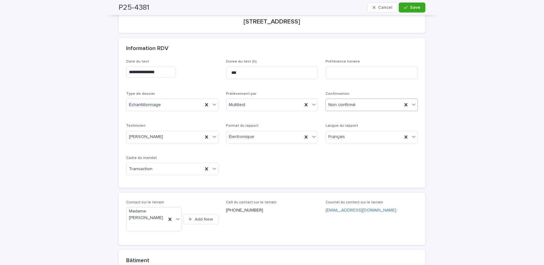
click at [367, 105] on div "Non confirmé" at bounding box center [364, 105] width 76 height 10
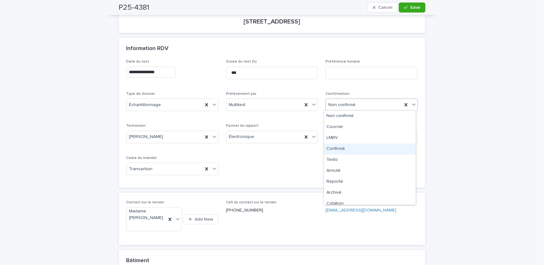
click at [364, 148] on div "Confirmé" at bounding box center [370, 149] width 92 height 11
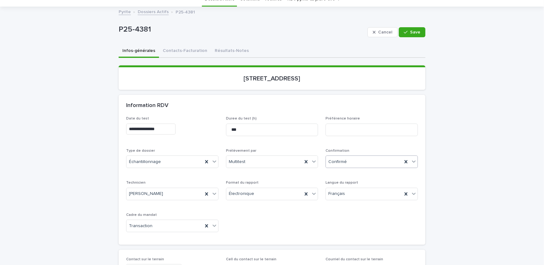
scroll to position [57, 0]
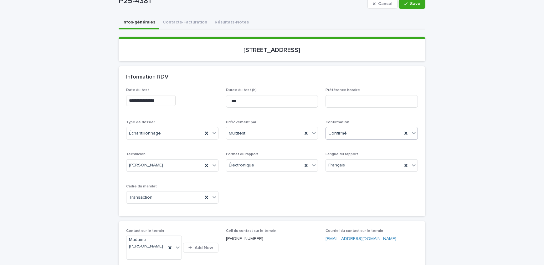
click at [414, 3] on span "Save" at bounding box center [415, 4] width 10 height 4
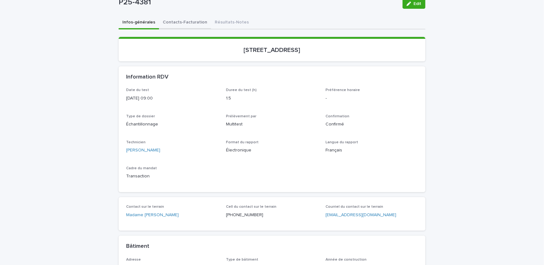
click at [180, 20] on button "Contacts-Facturation" at bounding box center [185, 22] width 52 height 13
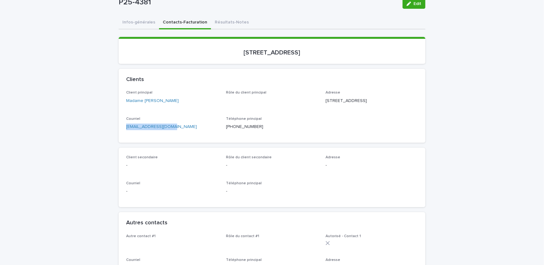
drag, startPoint x: 139, startPoint y: 138, endPoint x: 106, endPoint y: 138, distance: 32.3
drag, startPoint x: 123, startPoint y: 254, endPoint x: 125, endPoint y: 246, distance: 7.9
click at [123, 253] on div "Autre contact #1 Monsieur [PERSON_NAME] (Royal Lepage) Rôle du contact #1 Court…" at bounding box center [272, 260] width 307 height 52
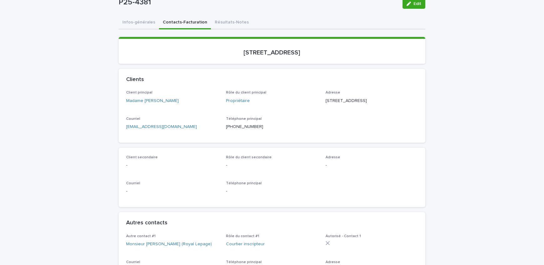
click at [132, 27] on button "Infos-générales" at bounding box center [139, 22] width 40 height 13
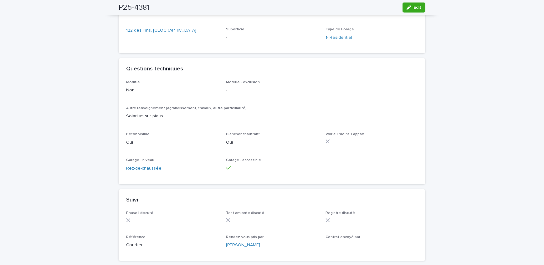
scroll to position [427, 0]
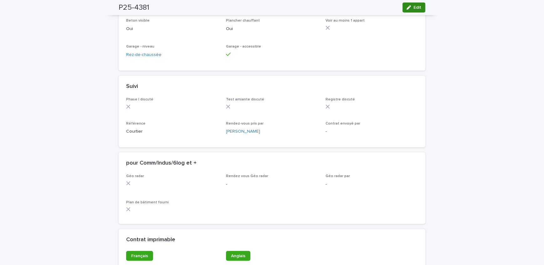
click at [409, 7] on icon "button" at bounding box center [409, 7] width 4 height 4
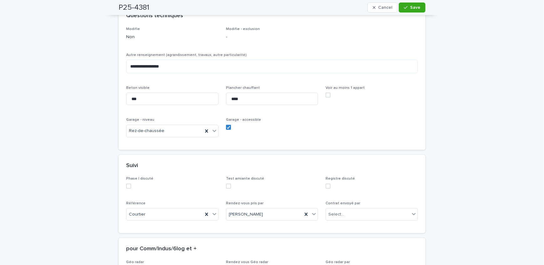
scroll to position [455, 0]
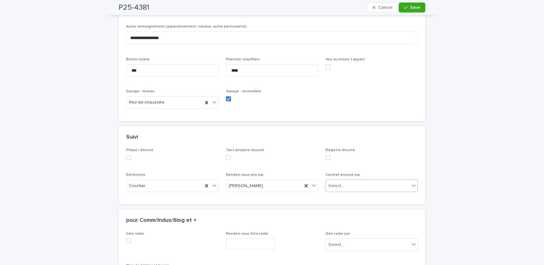
click at [354, 190] on div "Select..." at bounding box center [368, 186] width 84 height 10
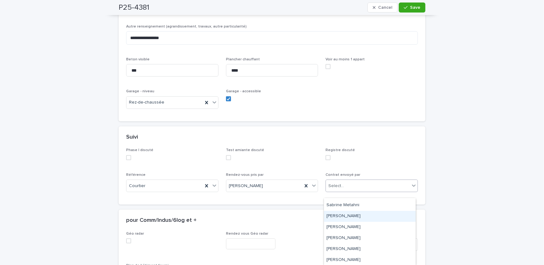
click at [355, 215] on div "[PERSON_NAME]" at bounding box center [370, 216] width 92 height 11
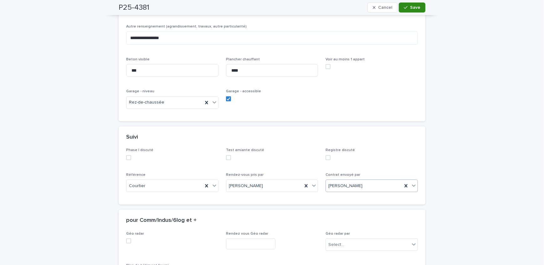
click at [417, 8] on span "Save" at bounding box center [415, 7] width 10 height 4
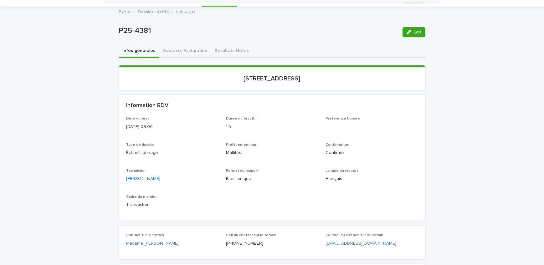
scroll to position [0, 0]
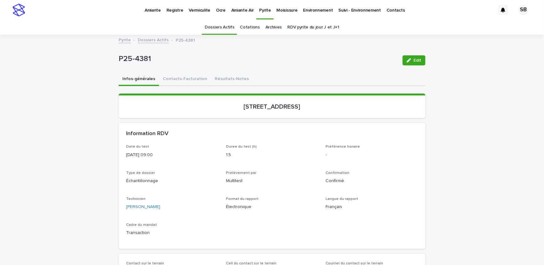
click at [140, 42] on link "Dossiers Actifs" at bounding box center [153, 39] width 31 height 7
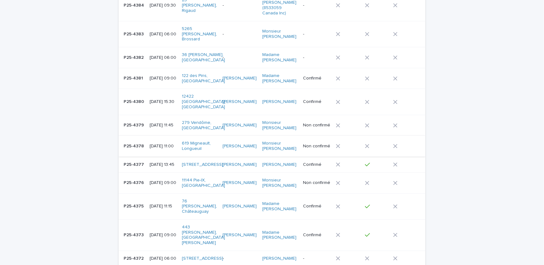
scroll to position [162, 0]
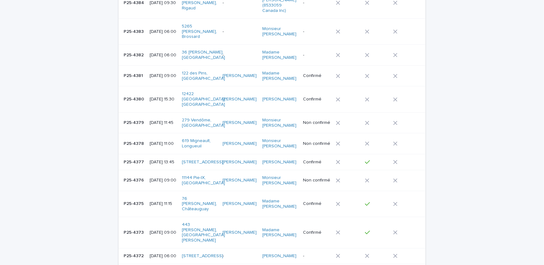
click at [140, 149] on div "P25-4378 P25-4378" at bounding box center [134, 144] width 21 height 10
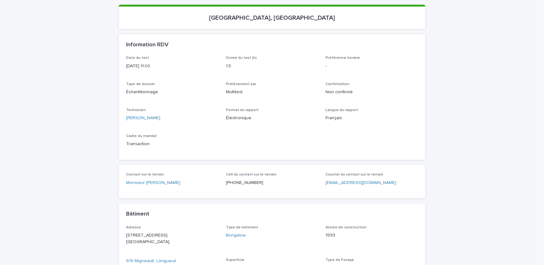
scroll to position [114, 0]
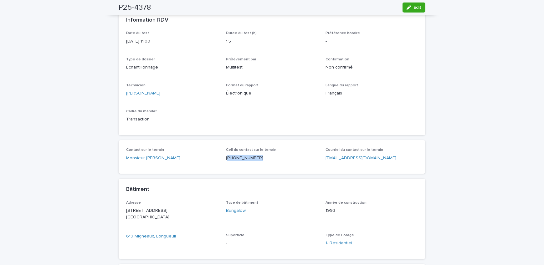
drag, startPoint x: 258, startPoint y: 158, endPoint x: 225, endPoint y: 164, distance: 33.4
click at [226, 164] on div "Cell du contact sur le terrain [PHONE_NUMBER]" at bounding box center [272, 157] width 92 height 18
drag, startPoint x: 94, startPoint y: 135, endPoint x: 94, endPoint y: 139, distance: 4.4
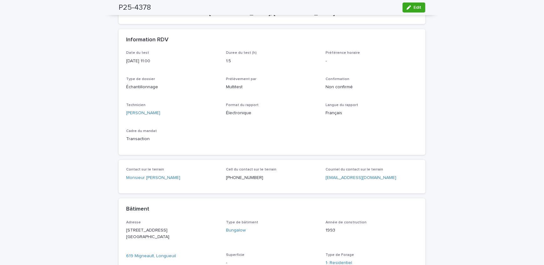
scroll to position [57, 0]
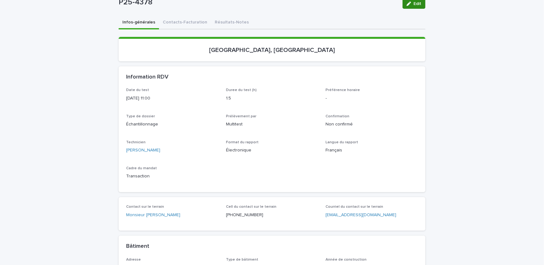
click at [407, 5] on icon "button" at bounding box center [409, 4] width 4 height 4
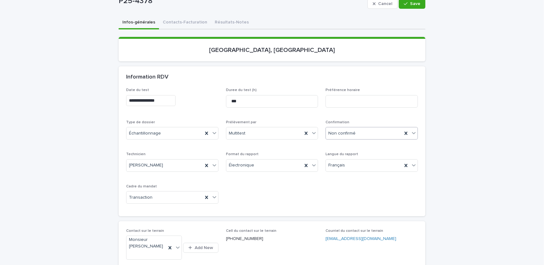
click at [365, 135] on div "Non confirmé" at bounding box center [364, 133] width 76 height 10
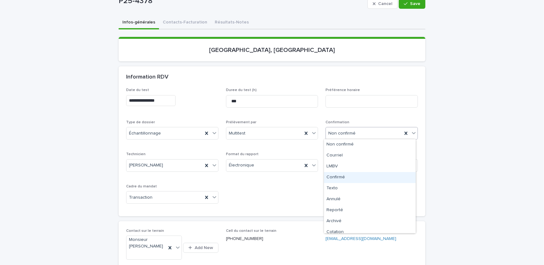
click at [366, 175] on div "Confirmé" at bounding box center [370, 177] width 92 height 11
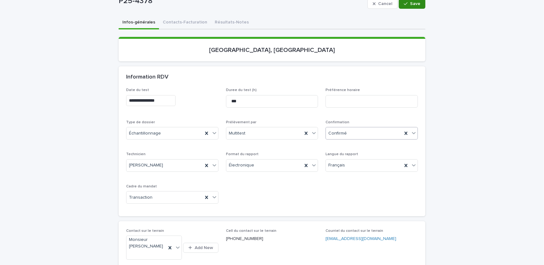
click at [410, 2] on span "Save" at bounding box center [415, 4] width 10 height 4
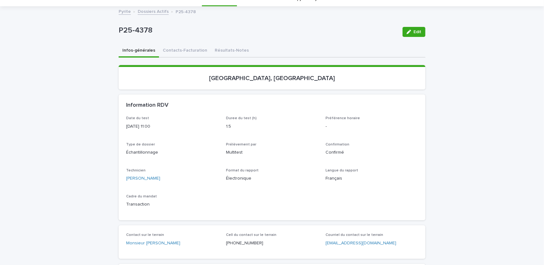
scroll to position [28, 0]
click at [179, 52] on button "Contacts-Facturation" at bounding box center [185, 51] width 52 height 13
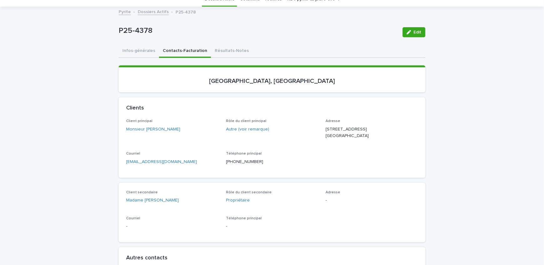
drag, startPoint x: 197, startPoint y: 172, endPoint x: 88, endPoint y: 170, distance: 109.3
drag, startPoint x: 282, startPoint y: 78, endPoint x: 253, endPoint y: 82, distance: 28.4
click at [253, 82] on p "[GEOGRAPHIC_DATA], [GEOGRAPHIC_DATA]" at bounding box center [272, 81] width 292 height 8
drag, startPoint x: 143, startPoint y: 56, endPoint x: 0, endPoint y: 122, distance: 157.0
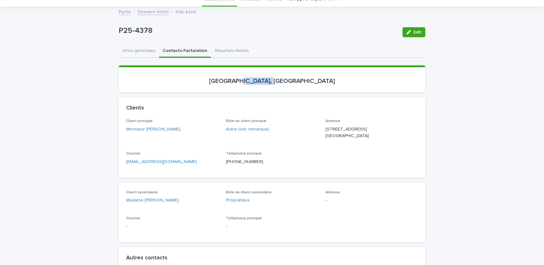
click at [143, 56] on button "Infos-générales" at bounding box center [139, 51] width 40 height 13
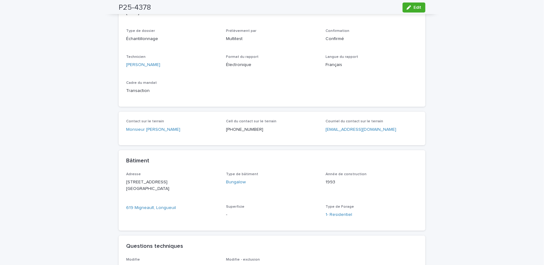
scroll to position [256, 0]
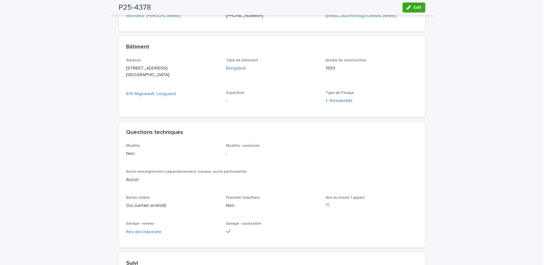
drag, startPoint x: 419, startPoint y: 8, endPoint x: 391, endPoint y: 188, distance: 181.3
click at [419, 8] on span "Edit" at bounding box center [418, 7] width 8 height 4
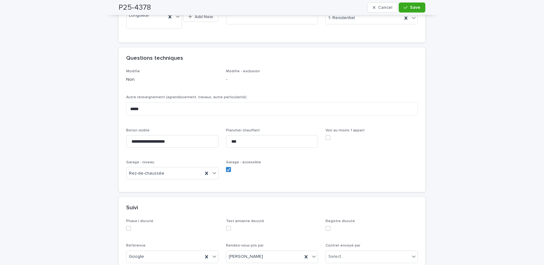
scroll to position [442, 0]
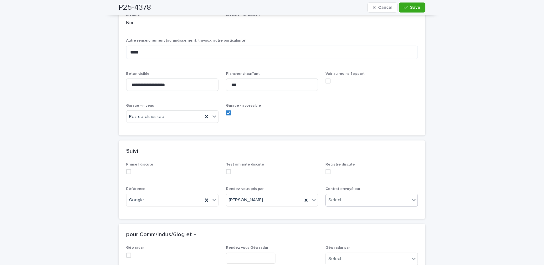
click at [373, 203] on div "Select..." at bounding box center [368, 200] width 84 height 10
click at [377, 226] on div "[PERSON_NAME]" at bounding box center [370, 225] width 92 height 11
click at [407, 9] on div "button" at bounding box center [407, 7] width 6 height 4
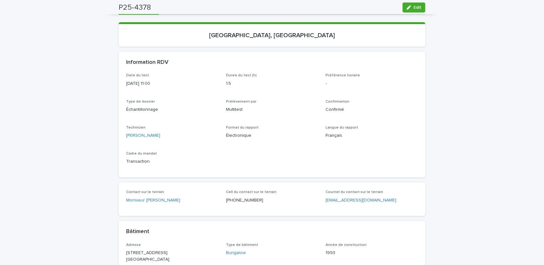
scroll to position [0, 0]
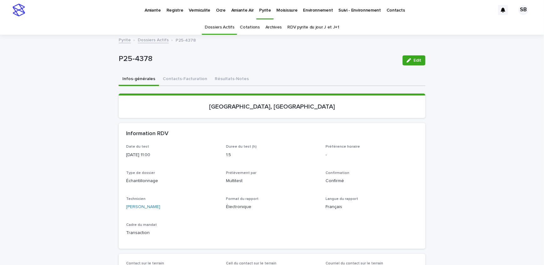
click at [149, 40] on link "Dossiers Actifs" at bounding box center [153, 39] width 31 height 7
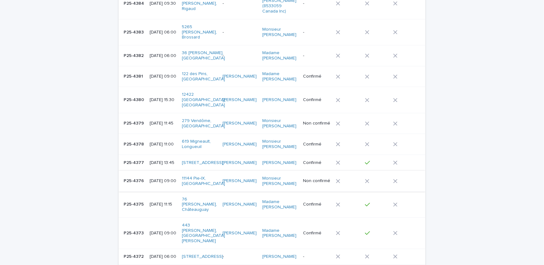
scroll to position [162, 0]
click at [153, 183] on p "[DATE] 09:00" at bounding box center [163, 180] width 27 height 5
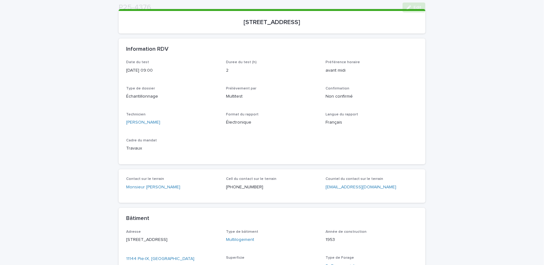
scroll to position [85, 0]
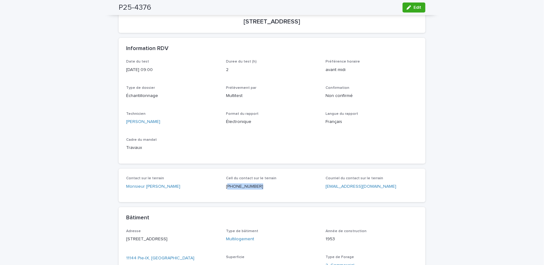
drag, startPoint x: 246, startPoint y: 191, endPoint x: 225, endPoint y: 190, distance: 21.6
click at [226, 190] on div "Cell du contact sur le terrain [PHONE_NUMBER]" at bounding box center [272, 185] width 92 height 18
click at [407, 8] on icon "button" at bounding box center [409, 7] width 4 height 4
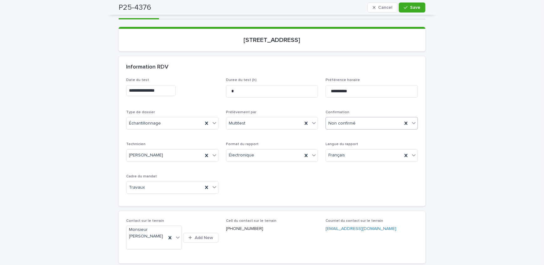
scroll to position [57, 0]
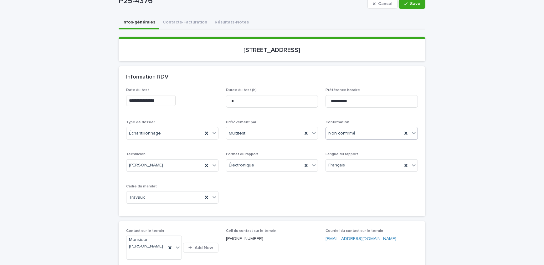
click at [370, 134] on div "Non confirmé" at bounding box center [364, 133] width 76 height 10
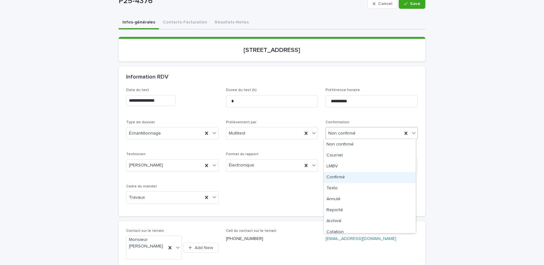
click at [355, 174] on div "Confirmé" at bounding box center [370, 177] width 92 height 11
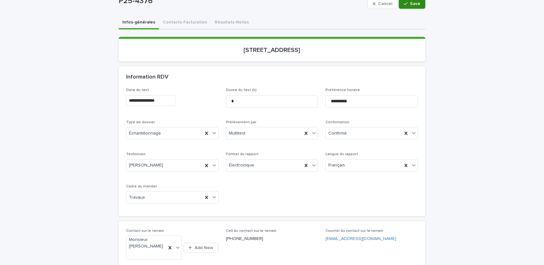
click at [410, 5] on span "Save" at bounding box center [415, 4] width 10 height 4
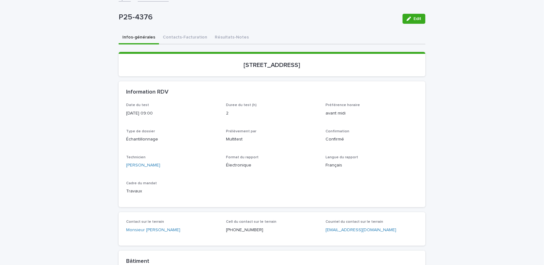
scroll to position [28, 0]
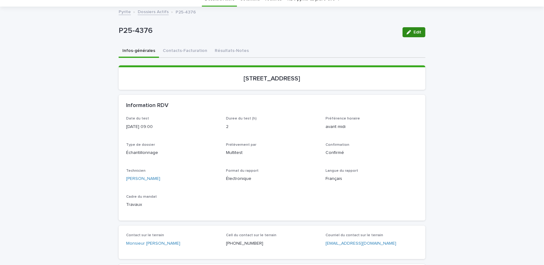
click at [407, 31] on icon "button" at bounding box center [409, 32] width 4 height 4
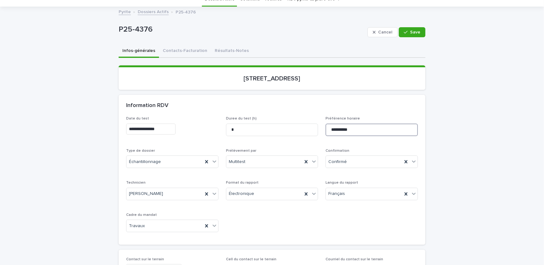
click at [360, 130] on input "**********" at bounding box center [372, 130] width 92 height 13
click at [406, 33] on icon "button" at bounding box center [406, 32] width 4 height 4
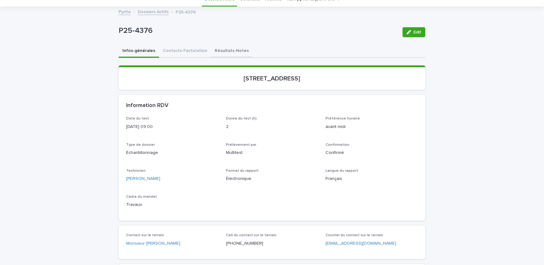
click at [238, 53] on button "Résultats-Notes" at bounding box center [232, 51] width 42 height 13
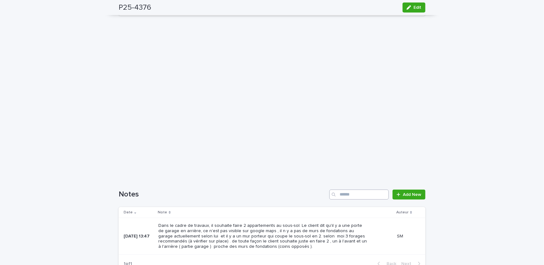
scroll to position [455, 0]
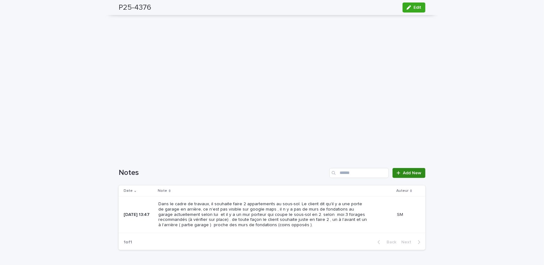
click at [411, 172] on span "Add New" at bounding box center [412, 173] width 18 height 4
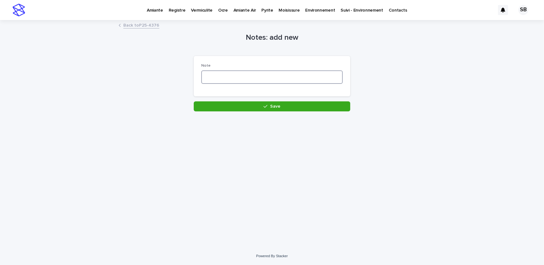
click at [242, 72] on textarea at bounding box center [272, 76] width 142 height 13
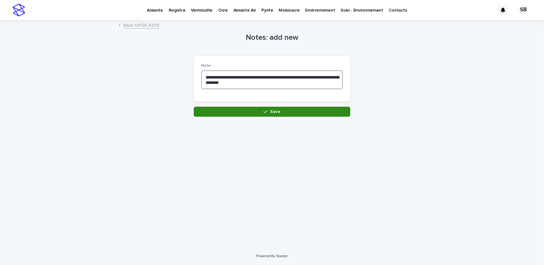
type textarea "**********"
click at [237, 109] on button "Save" at bounding box center [272, 112] width 157 height 10
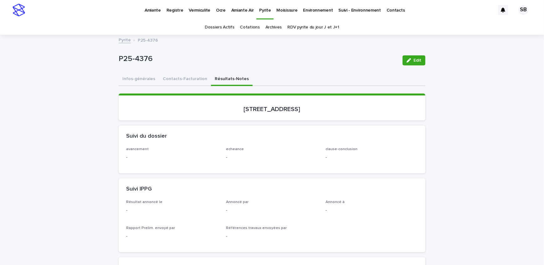
click at [124, 41] on link "Pyrite" at bounding box center [125, 39] width 12 height 7
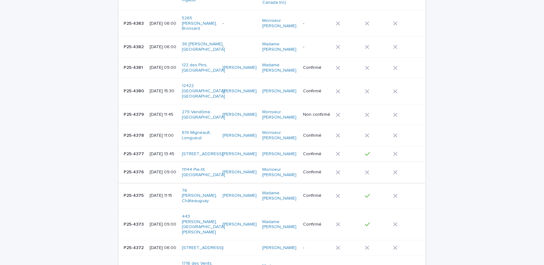
scroll to position [171, 0]
click at [137, 175] on p "P25-4376" at bounding box center [135, 171] width 22 height 7
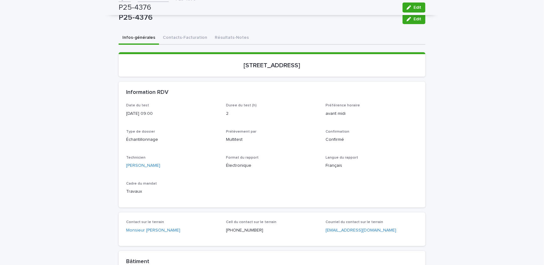
scroll to position [20, 0]
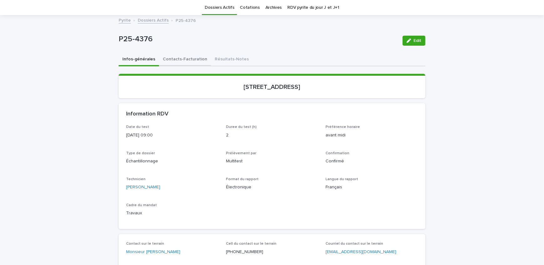
click at [190, 59] on button "Contacts-Facturation" at bounding box center [185, 59] width 52 height 13
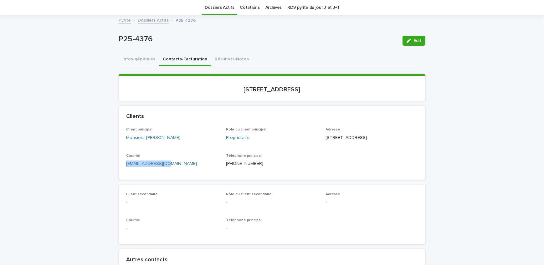
drag, startPoint x: 167, startPoint y: 170, endPoint x: 121, endPoint y: 172, distance: 46.4
drag, startPoint x: 288, startPoint y: 89, endPoint x: 270, endPoint y: 85, distance: 18.2
click at [270, 86] on p "[STREET_ADDRESS]" at bounding box center [272, 90] width 292 height 8
click at [141, 53] on button "Infos-générales" at bounding box center [139, 59] width 40 height 13
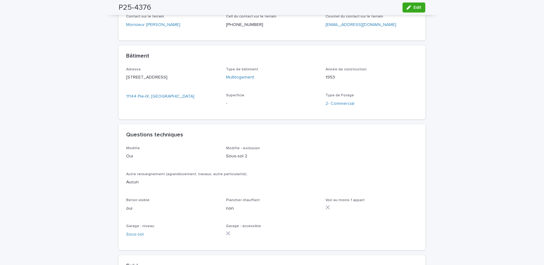
scroll to position [304, 0]
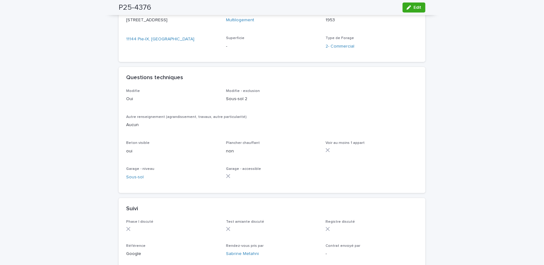
drag, startPoint x: 409, startPoint y: 10, endPoint x: 372, endPoint y: 193, distance: 186.4
click at [409, 10] on button "Edit" at bounding box center [414, 8] width 23 height 10
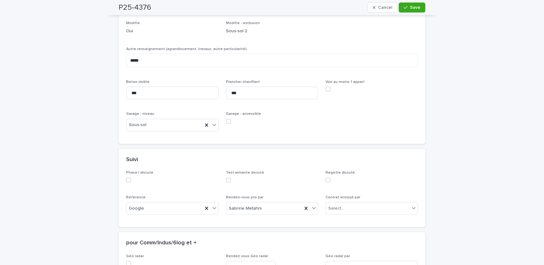
scroll to position [461, 0]
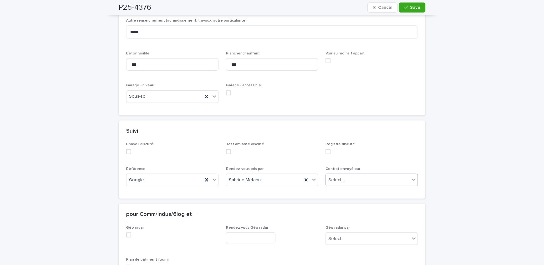
click at [345, 185] on div "Select..." at bounding box center [368, 180] width 84 height 10
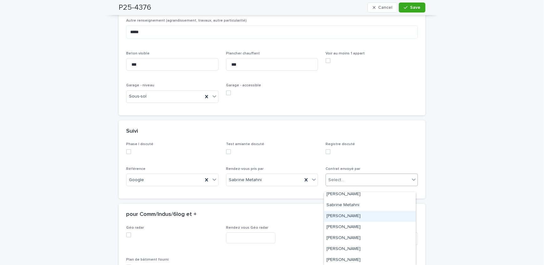
click at [360, 216] on div "[PERSON_NAME]" at bounding box center [370, 216] width 92 height 11
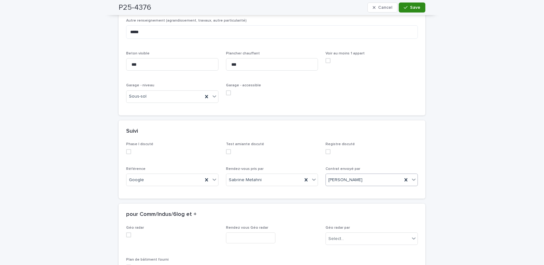
click at [415, 6] on span "Save" at bounding box center [415, 7] width 10 height 4
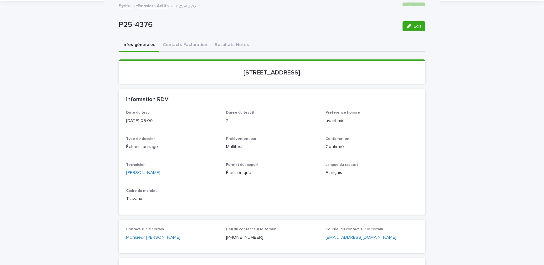
scroll to position [0, 0]
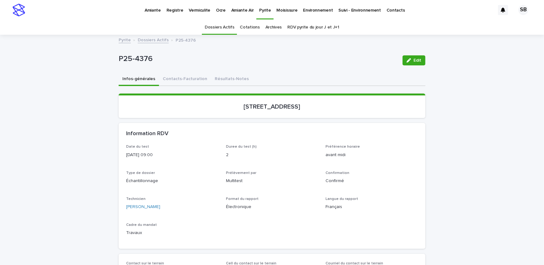
click at [157, 41] on link "Dossiers Actifs" at bounding box center [153, 39] width 31 height 7
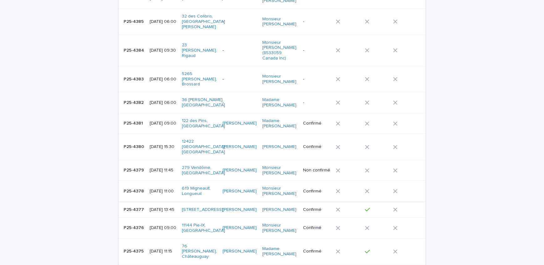
scroll to position [134, 0]
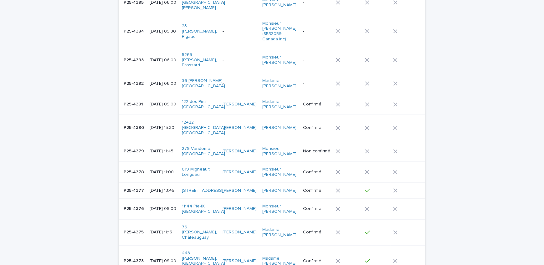
click at [142, 154] on p "P25-4379" at bounding box center [135, 151] width 22 height 7
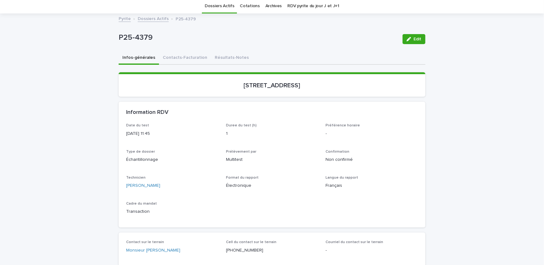
scroll to position [114, 0]
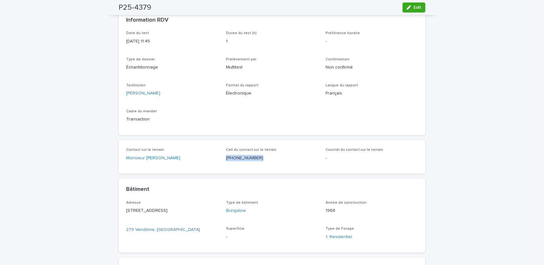
drag, startPoint x: 261, startPoint y: 160, endPoint x: 224, endPoint y: 163, distance: 37.1
click at [226, 163] on div "Cell du contact sur le terrain [PHONE_NUMBER]" at bounding box center [272, 157] width 92 height 18
click at [238, 172] on div "Contact sur le terrain Monsieur [PERSON_NAME] Cell du contact sur le terrain [P…" at bounding box center [272, 157] width 307 height 34
drag, startPoint x: 257, startPoint y: 162, endPoint x: 225, endPoint y: 162, distance: 31.9
click at [226, 162] on div "Cell du contact sur le terrain [PHONE_NUMBER]" at bounding box center [272, 157] width 92 height 18
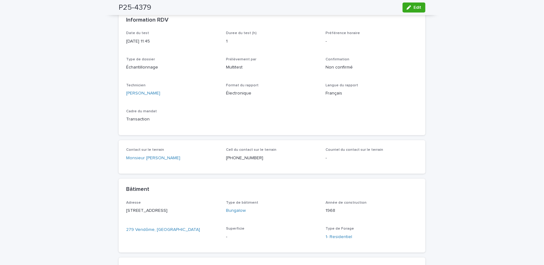
drag, startPoint x: 88, startPoint y: 108, endPoint x: 92, endPoint y: 112, distance: 5.4
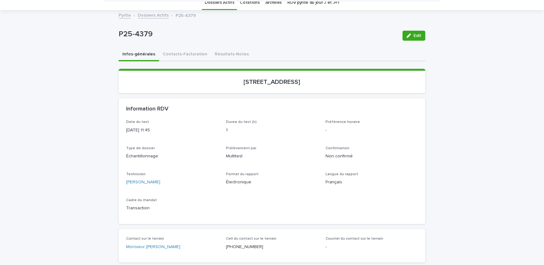
scroll to position [0, 0]
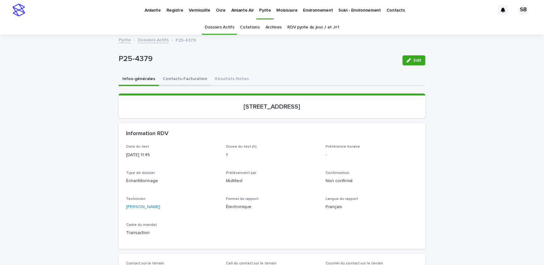
click at [183, 79] on button "Contacts-Facturation" at bounding box center [185, 79] width 52 height 13
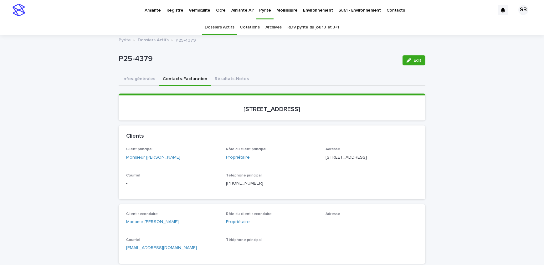
click at [138, 80] on button "Infos-générales" at bounding box center [139, 79] width 40 height 13
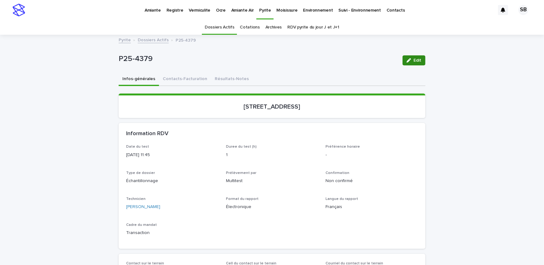
click at [407, 58] on icon "button" at bounding box center [409, 60] width 4 height 4
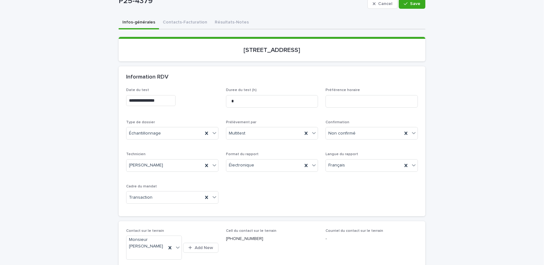
scroll to position [85, 0]
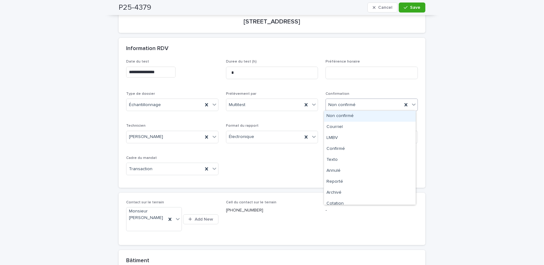
click at [367, 110] on div "Non confirmé" at bounding box center [372, 105] width 92 height 13
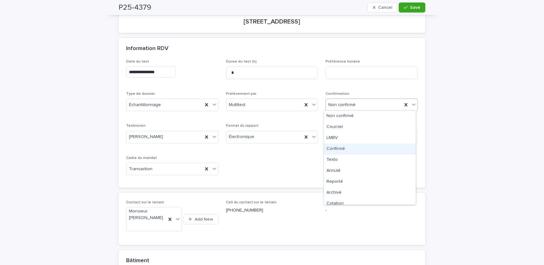
click at [358, 150] on div "Confirmé" at bounding box center [370, 149] width 92 height 11
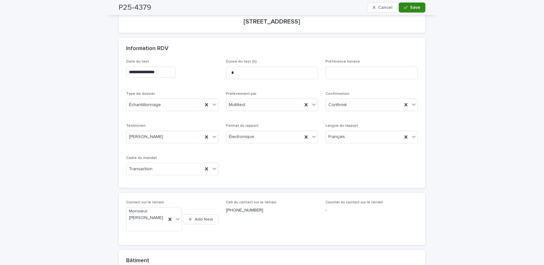
click at [405, 8] on icon "button" at bounding box center [406, 7] width 4 height 4
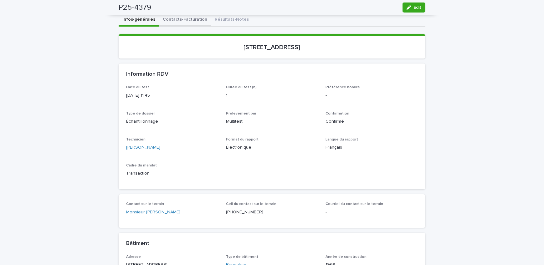
scroll to position [28, 0]
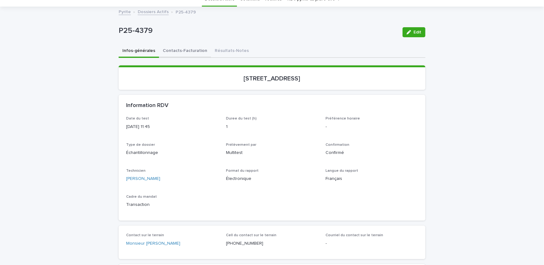
click at [184, 54] on button "Contacts-Facturation" at bounding box center [185, 51] width 52 height 13
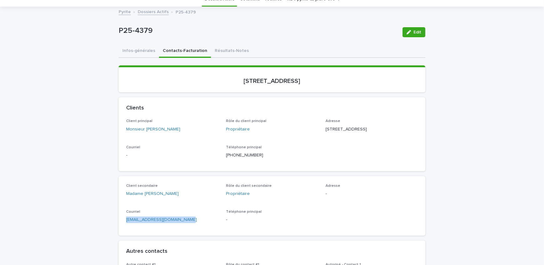
drag, startPoint x: 184, startPoint y: 230, endPoint x: 103, endPoint y: 233, distance: 81.2
click at [141, 55] on button "Infos-générales" at bounding box center [139, 51] width 40 height 13
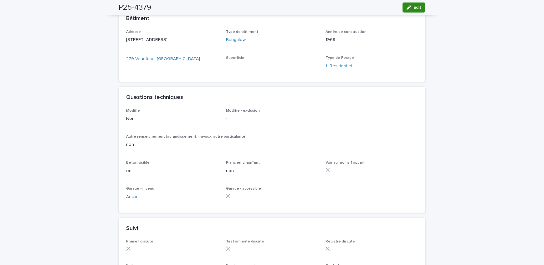
click at [421, 5] on button "Edit" at bounding box center [414, 8] width 23 height 10
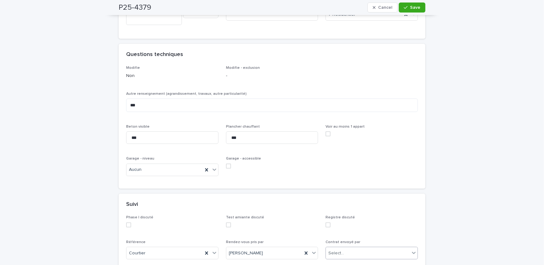
scroll to position [442, 0]
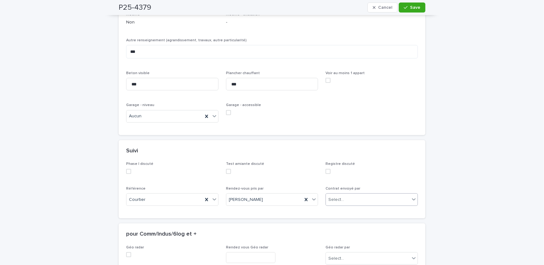
click at [360, 194] on div "Select..." at bounding box center [372, 200] width 92 height 13
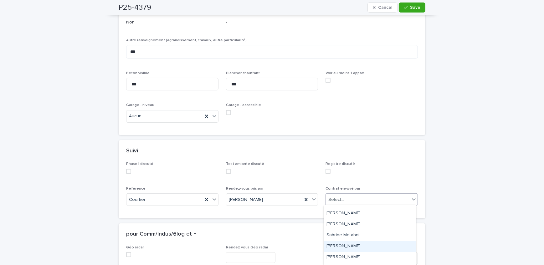
click at [355, 241] on div "[PERSON_NAME]" at bounding box center [370, 246] width 92 height 11
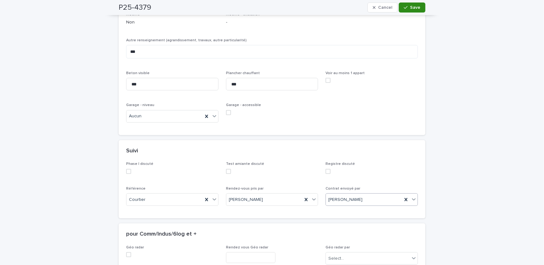
click at [407, 7] on div "button" at bounding box center [407, 7] width 6 height 4
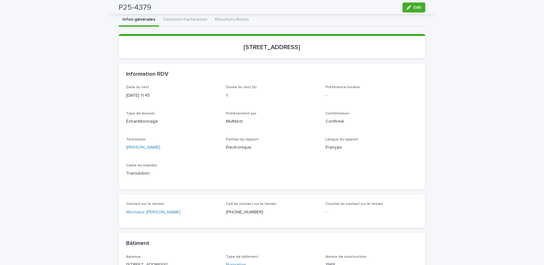
scroll to position [0, 0]
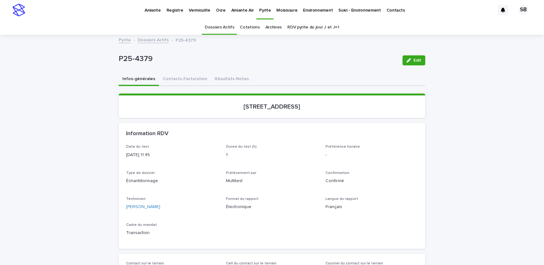
click at [264, 16] on link "Pyrite" at bounding box center [265, 9] width 17 height 18
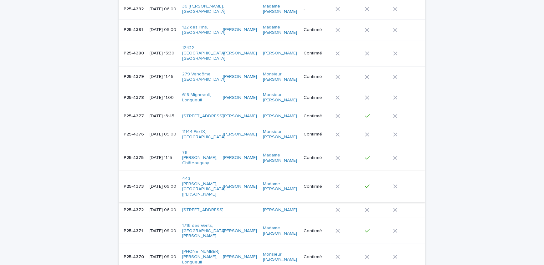
scroll to position [228, 0]
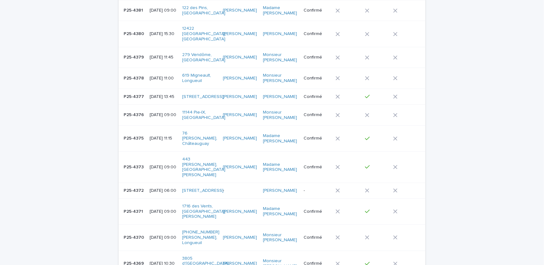
click at [141, 141] on p "P25-4375" at bounding box center [134, 138] width 21 height 7
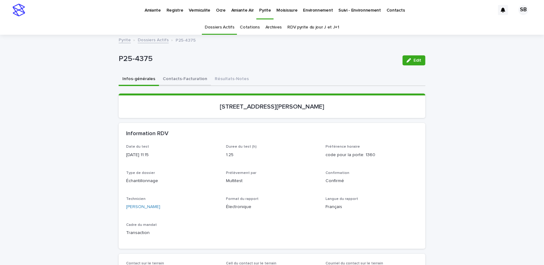
click at [189, 78] on button "Contacts-Facturation" at bounding box center [185, 79] width 52 height 13
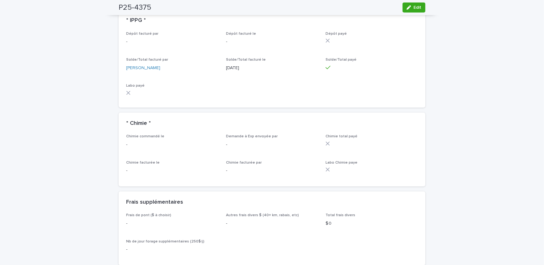
scroll to position [569, 0]
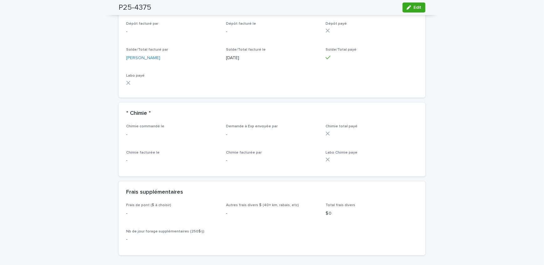
click at [79, 156] on div "Loading... Saving… Loading... Saving… P25-4375 Edit P25-4375 Edit Sorry, there …" at bounding box center [272, 88] width 544 height 1244
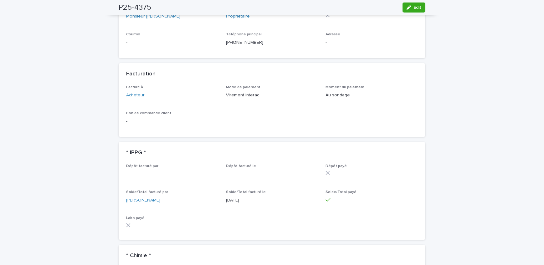
scroll to position [398, 0]
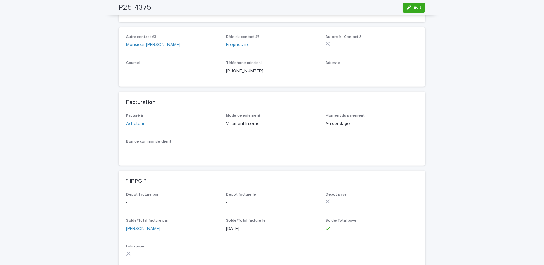
drag, startPoint x: 116, startPoint y: 246, endPoint x: 128, endPoint y: 235, distance: 16.4
click at [116, 246] on div "Loading... Saving… Loading... Saving… P25-4375 Edit P25-4375 Edit Sorry, there …" at bounding box center [272, 251] width 313 height 1228
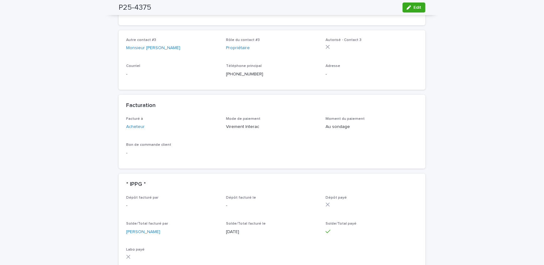
scroll to position [341, 0]
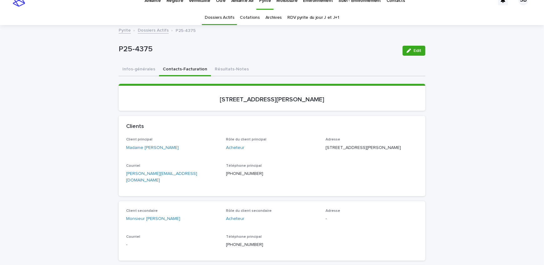
scroll to position [0, 0]
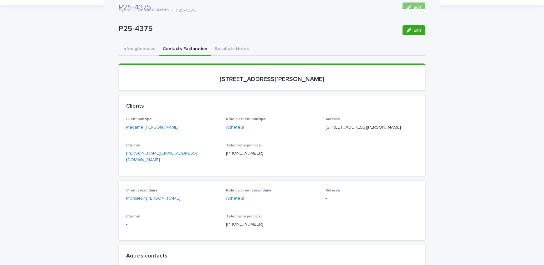
scroll to position [28, 0]
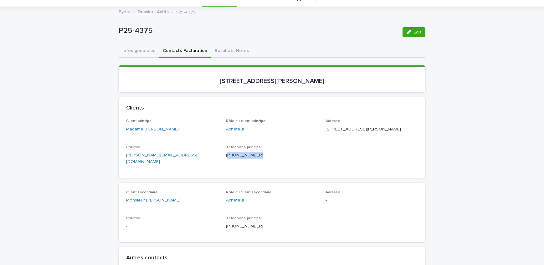
drag, startPoint x: 233, startPoint y: 163, endPoint x: 225, endPoint y: 164, distance: 8.2
click at [226, 164] on div "Téléphone principal [PHONE_NUMBER]" at bounding box center [272, 154] width 92 height 18
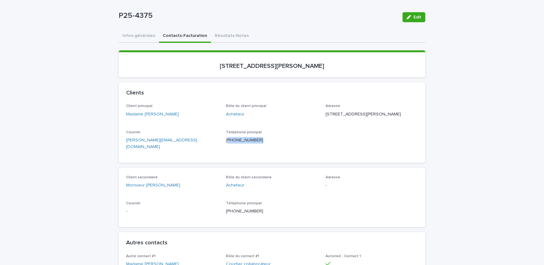
scroll to position [57, 0]
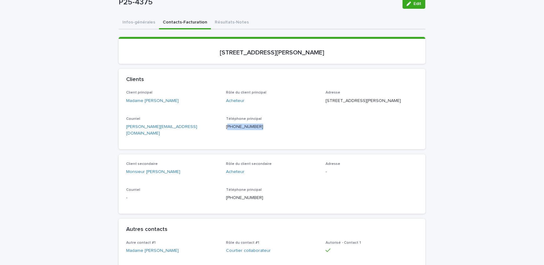
drag, startPoint x: 159, startPoint y: 3, endPoint x: 116, endPoint y: 6, distance: 43.6
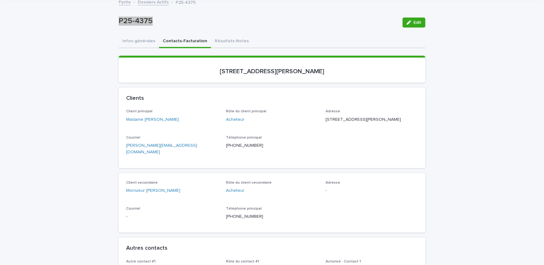
scroll to position [28, 0]
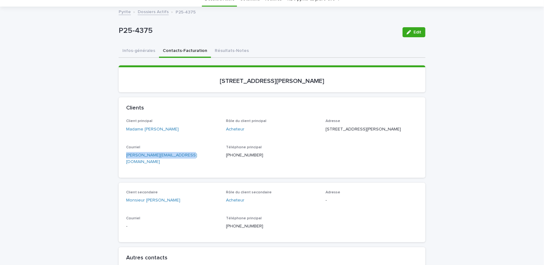
drag, startPoint x: 190, startPoint y: 164, endPoint x: 109, endPoint y: 166, distance: 81.1
click at [199, 117] on div "Clients" at bounding box center [272, 108] width 307 height 22
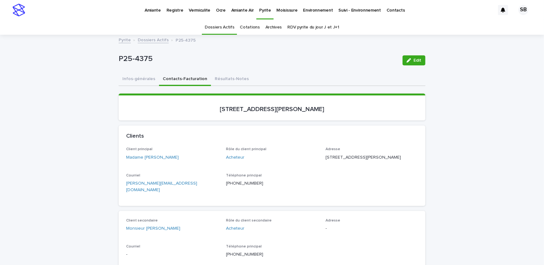
click at [266, 75] on div "Infos-générales Contacts-Facturation Résultats-Notes" at bounding box center [272, 79] width 307 height 13
click at [139, 80] on button "Infos-générales" at bounding box center [139, 79] width 40 height 13
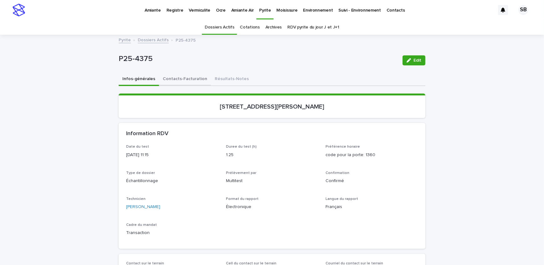
drag, startPoint x: 169, startPoint y: 75, endPoint x: 59, endPoint y: 132, distance: 124.1
click at [169, 75] on button "Contacts-Facturation" at bounding box center [185, 79] width 52 height 13
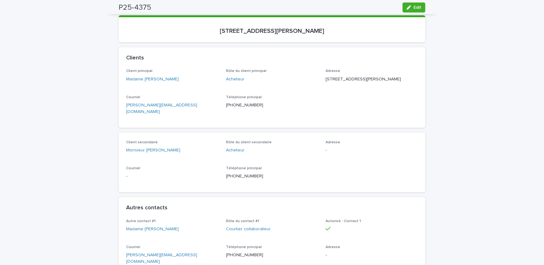
scroll to position [28, 0]
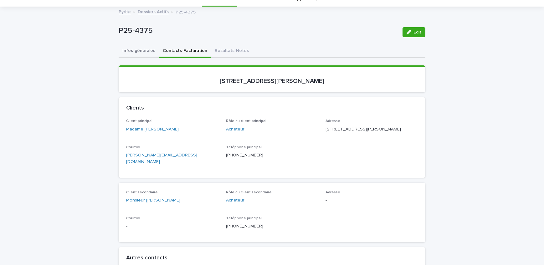
drag, startPoint x: 137, startPoint y: 56, endPoint x: 141, endPoint y: 56, distance: 3.8
click at [137, 56] on button "Infos-générales" at bounding box center [139, 51] width 40 height 13
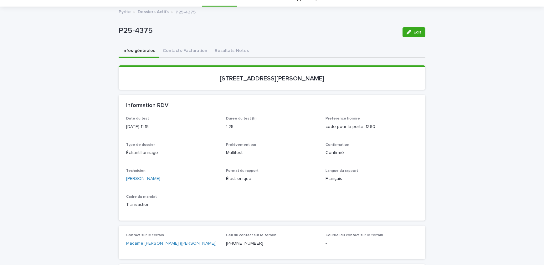
click at [140, 10] on link "Dossiers Actifs" at bounding box center [153, 11] width 31 height 7
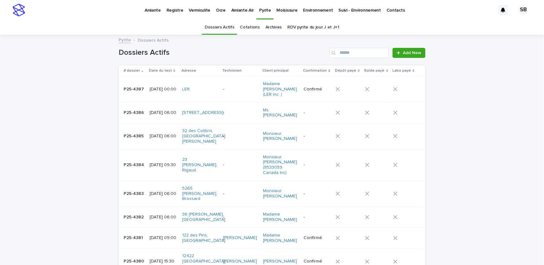
click at [253, 55] on h1 "Dossiers Actifs" at bounding box center [223, 52] width 208 height 9
click at [204, 8] on p "Vermiculite" at bounding box center [200, 6] width 22 height 13
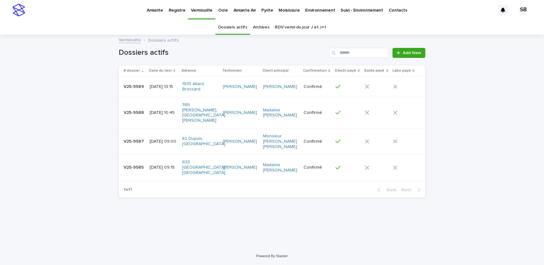
click at [263, 27] on link "Archives" at bounding box center [261, 27] width 17 height 15
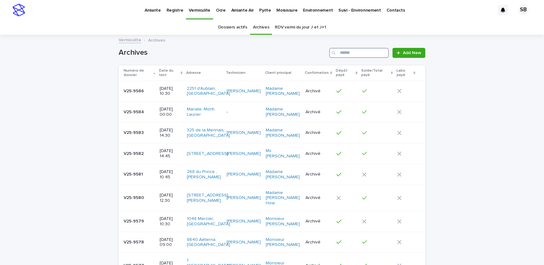
click at [341, 52] on input "Search" at bounding box center [360, 53] width 60 height 10
drag, startPoint x: 283, startPoint y: 45, endPoint x: 282, endPoint y: 49, distance: 4.5
click at [283, 45] on div "Archives Add New" at bounding box center [272, 50] width 307 height 30
click at [239, 27] on link "Dossiers actifs" at bounding box center [232, 27] width 29 height 15
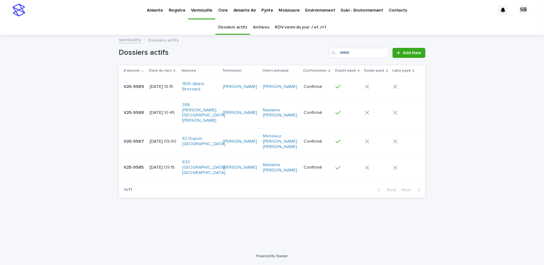
click at [393, 114] on td at bounding box center [408, 112] width 35 height 31
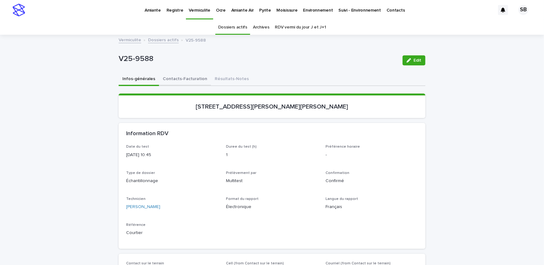
click at [183, 80] on button "Contacts-Facturation" at bounding box center [185, 79] width 52 height 13
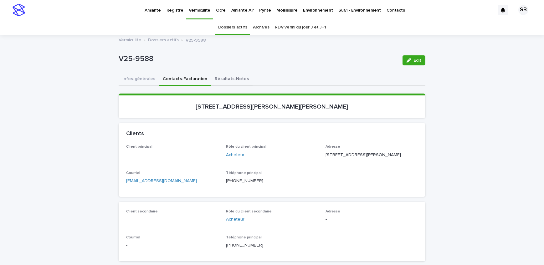
click at [226, 80] on button "Résultats-Notes" at bounding box center [232, 79] width 42 height 13
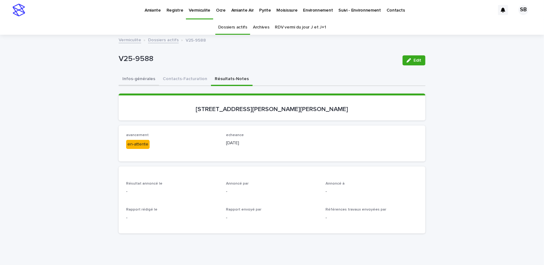
click at [184, 77] on button "Contacts-Facturation" at bounding box center [185, 79] width 52 height 13
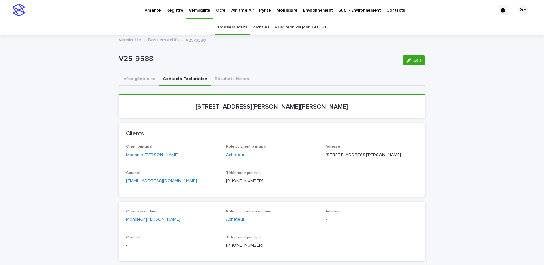
click at [152, 41] on link "Dossiers actifs" at bounding box center [163, 39] width 31 height 7
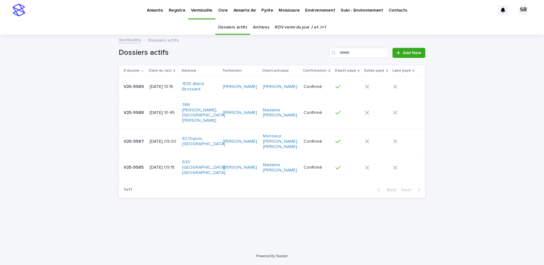
click at [97, 104] on div "Loading... Saving… Loading... Saving… Dossiers actifs Add New # dossier Date du…" at bounding box center [272, 141] width 544 height 212
click at [262, 11] on p "Pyrite" at bounding box center [268, 6] width 12 height 13
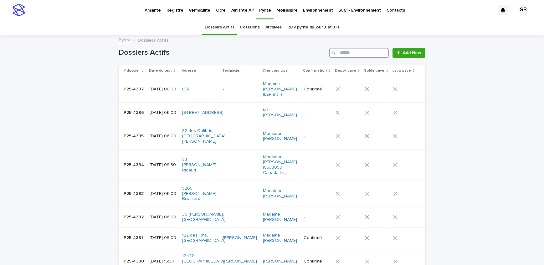
click at [367, 54] on input "Search" at bounding box center [360, 53] width 60 height 10
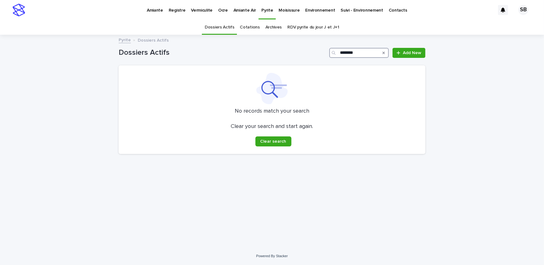
click at [364, 53] on input "********" at bounding box center [360, 53] width 60 height 10
click at [343, 52] on input "********" at bounding box center [360, 53] width 60 height 10
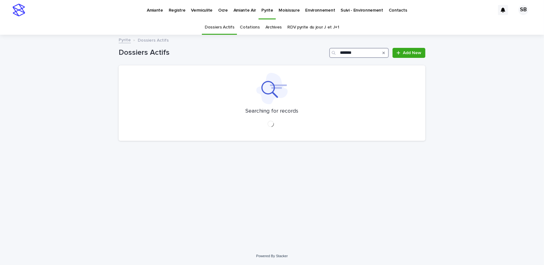
type input "********"
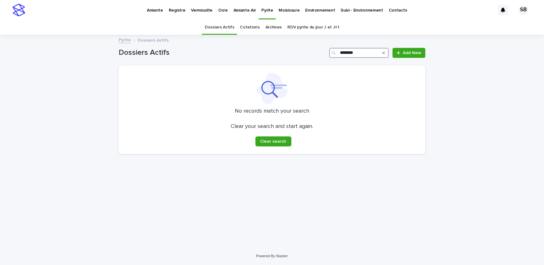
drag, startPoint x: 311, startPoint y: 49, endPoint x: 306, endPoint y: 51, distance: 5.3
click at [306, 51] on div "Dossiers Actifs ******** Add New" at bounding box center [272, 53] width 307 height 10
type input "*******"
click at [276, 15] on link "Moisissure" at bounding box center [289, 9] width 27 height 19
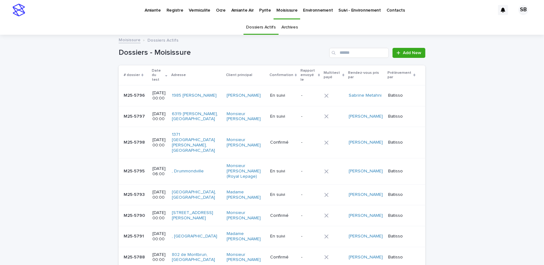
click at [260, 11] on p "Pyrite" at bounding box center [265, 6] width 12 height 13
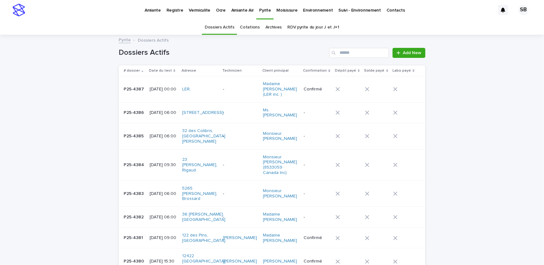
click at [274, 31] on link "Archives" at bounding box center [274, 27] width 17 height 15
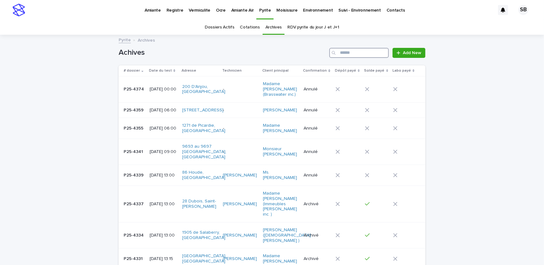
click at [348, 52] on input "Search" at bounding box center [360, 53] width 60 height 10
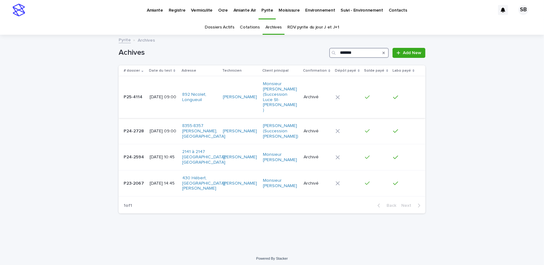
type input "*******"
click at [148, 99] on td "[DATE] 09:00" at bounding box center [163, 97] width 33 height 42
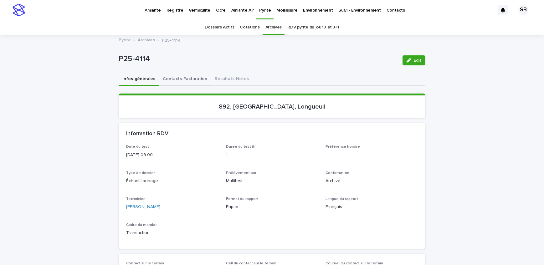
click at [177, 79] on button "Contacts-Facturation" at bounding box center [185, 79] width 52 height 13
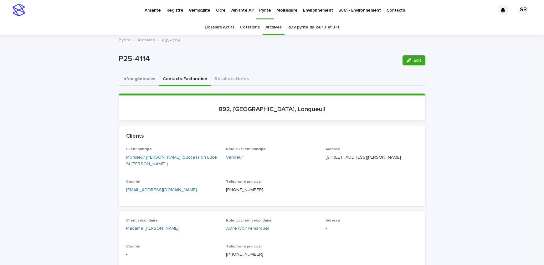
click at [144, 84] on button "Infos-générales" at bounding box center [139, 79] width 40 height 13
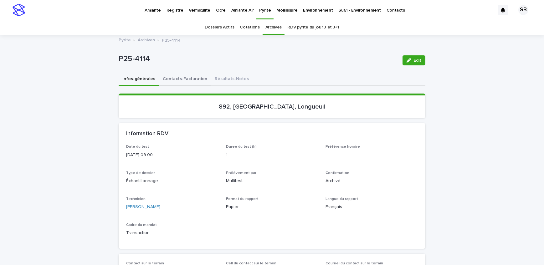
click at [178, 81] on button "Contacts-Facturation" at bounding box center [185, 79] width 52 height 13
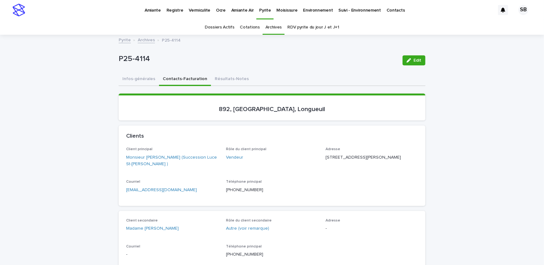
click at [260, 13] on link "Pyrite" at bounding box center [265, 9] width 17 height 18
